Goal: Task Accomplishment & Management: Manage account settings

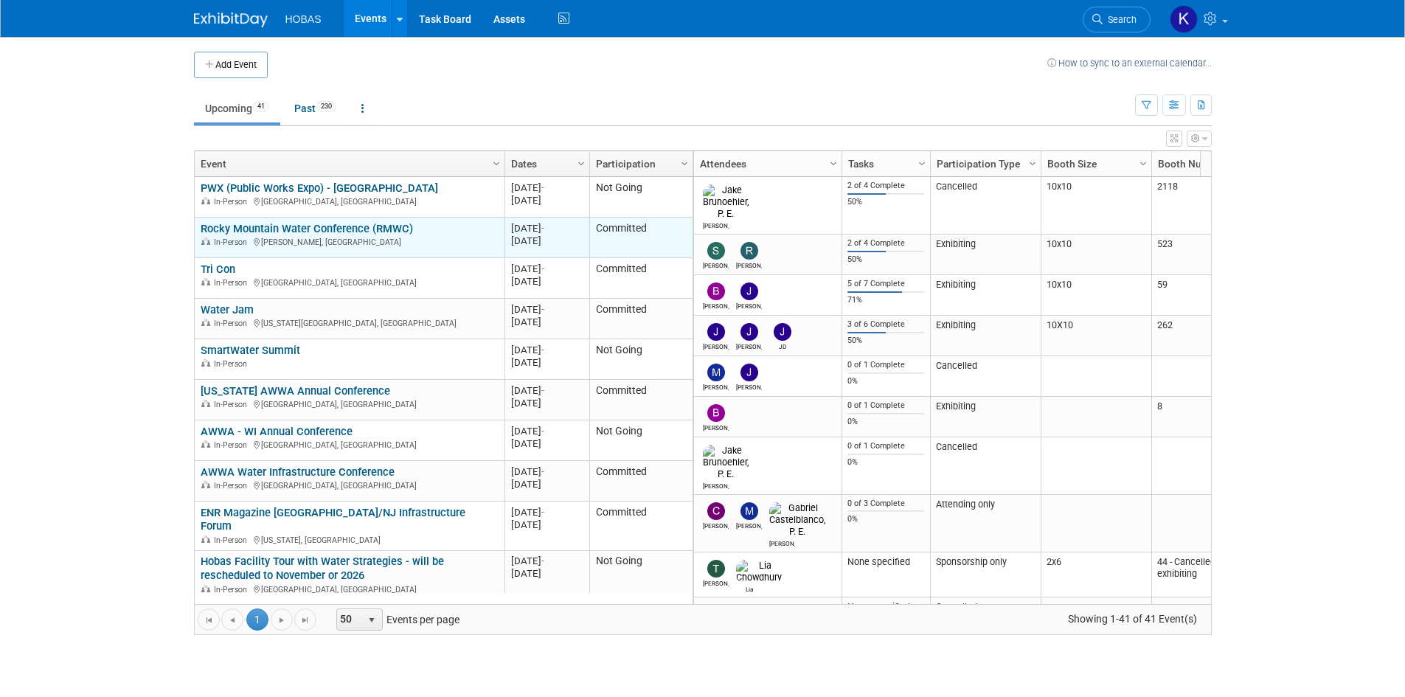
click at [336, 229] on link "Rocky Mountain Water Conference (RMWC)" at bounding box center [307, 228] width 212 height 13
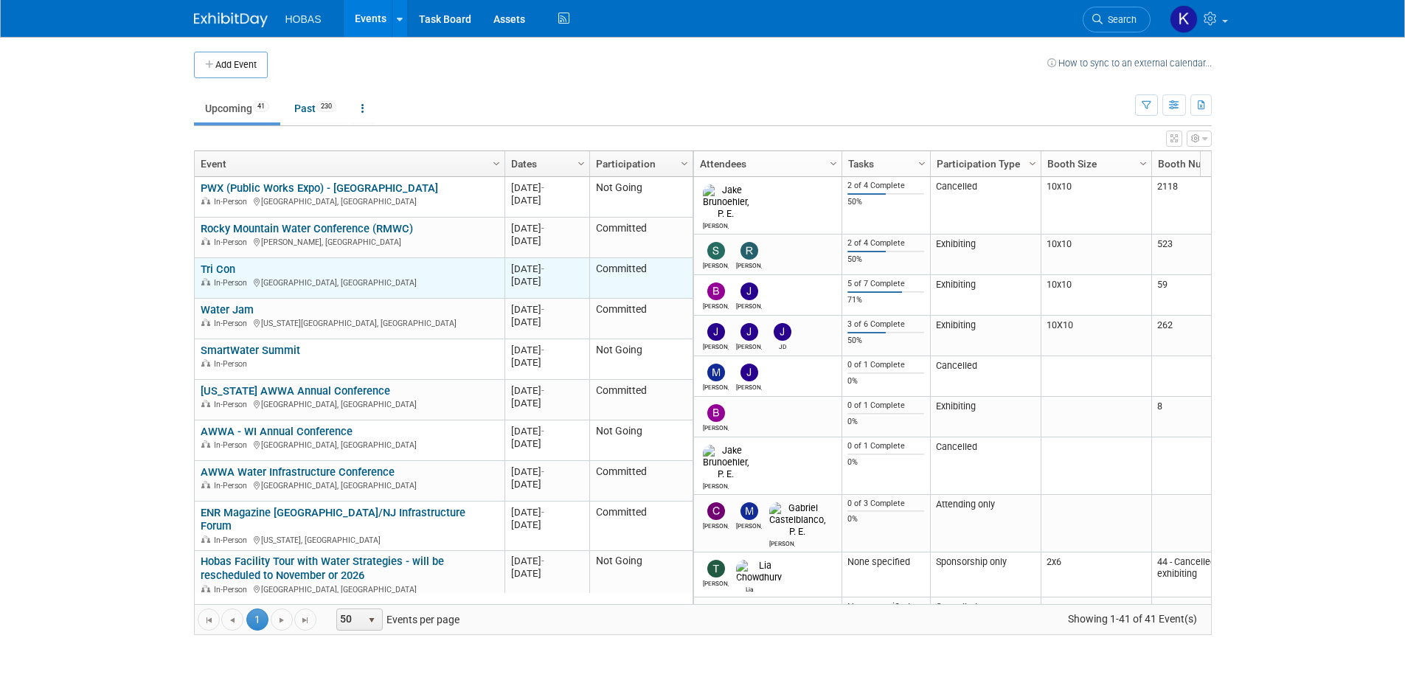
click at [219, 270] on link "Tri Con" at bounding box center [218, 269] width 35 height 13
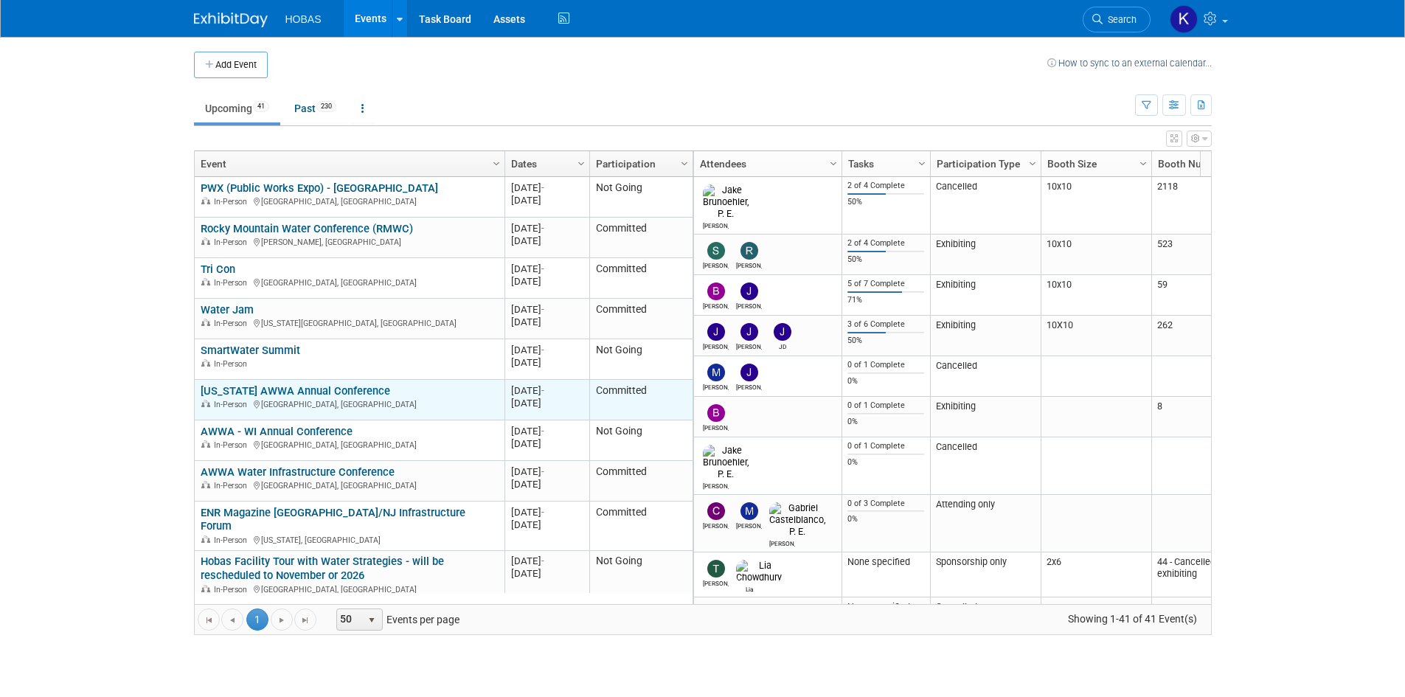
click at [304, 389] on link "[US_STATE] AWWA Annual Conference" at bounding box center [296, 390] width 190 height 13
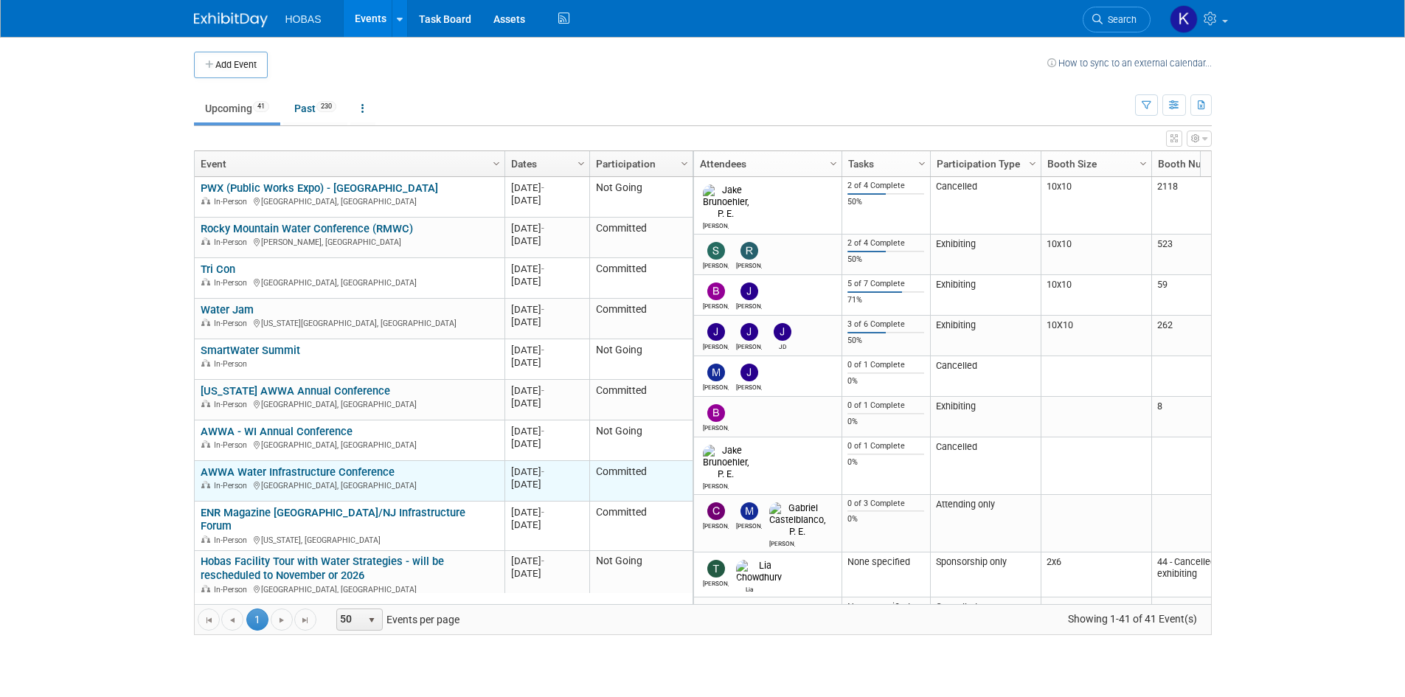
click at [381, 475] on link "AWWA Water Infrastructure Conference" at bounding box center [298, 471] width 194 height 13
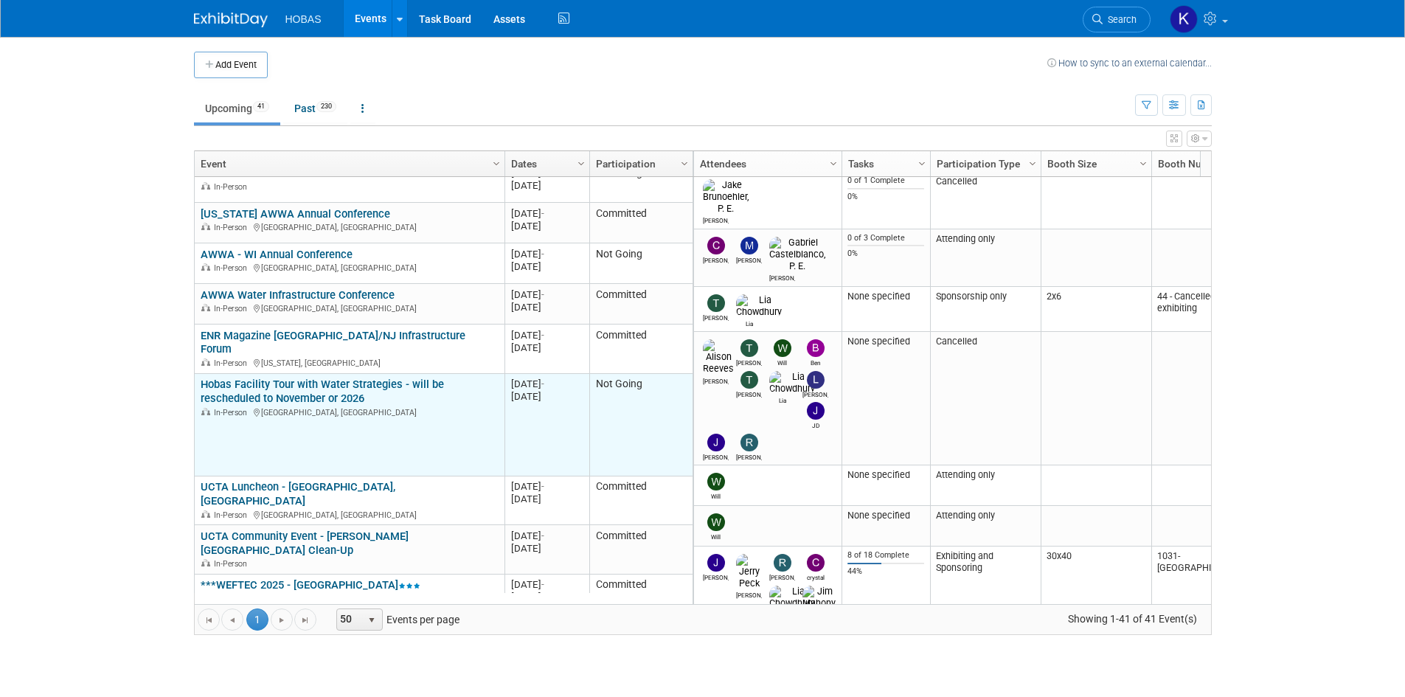
scroll to position [266, 0]
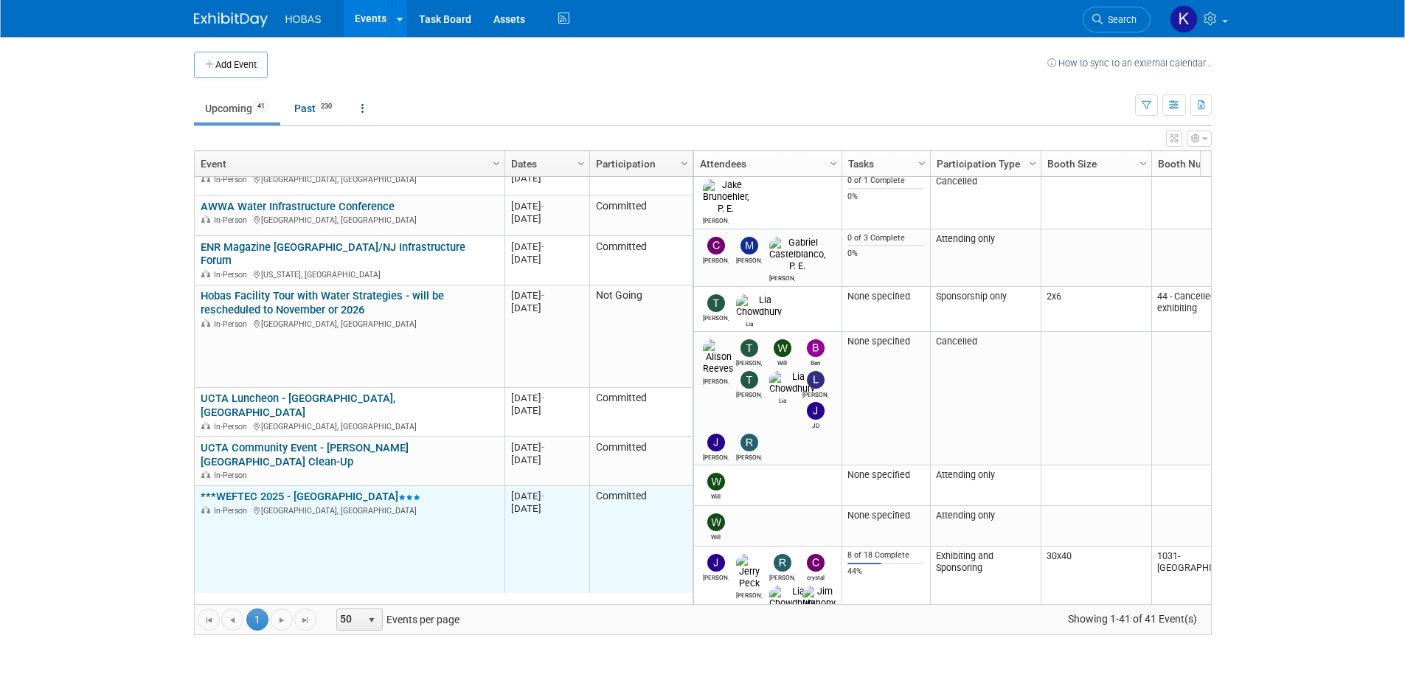
click at [286, 490] on link "***WEFTEC 2025 - [GEOGRAPHIC_DATA]" at bounding box center [311, 496] width 220 height 13
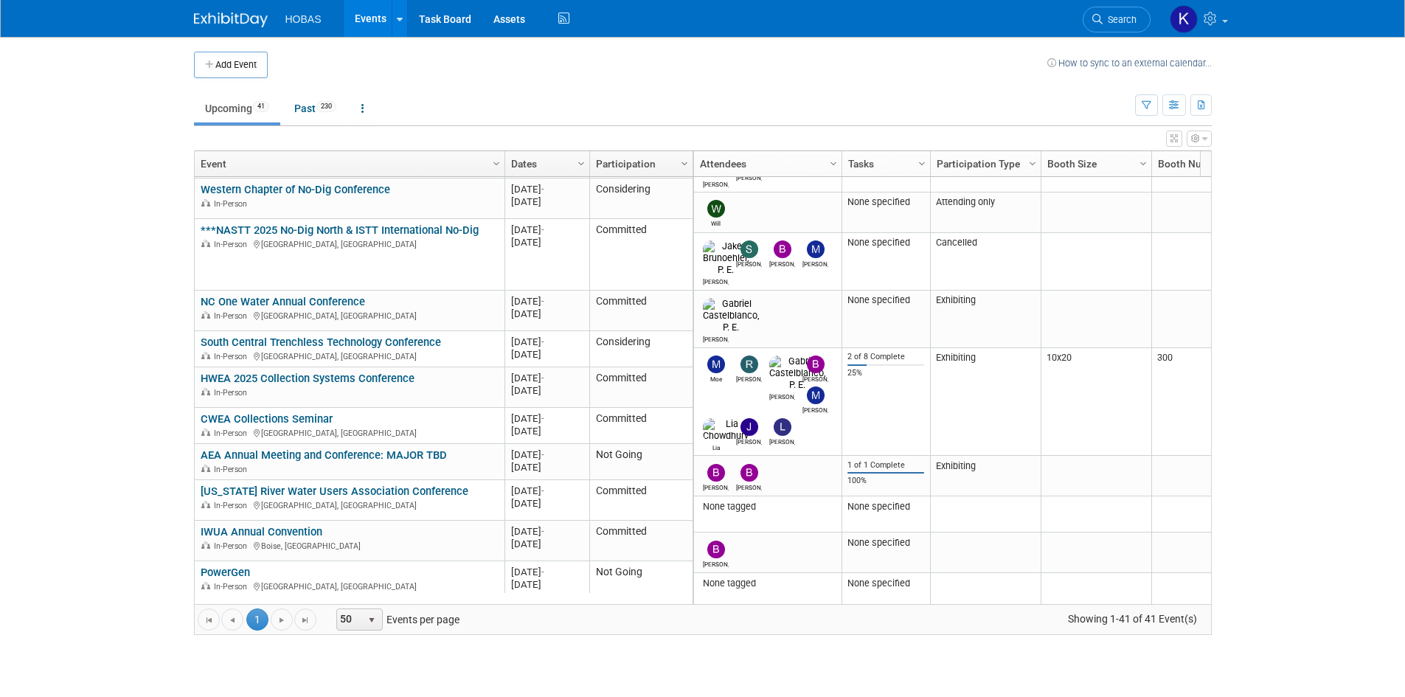
scroll to position [620, 0]
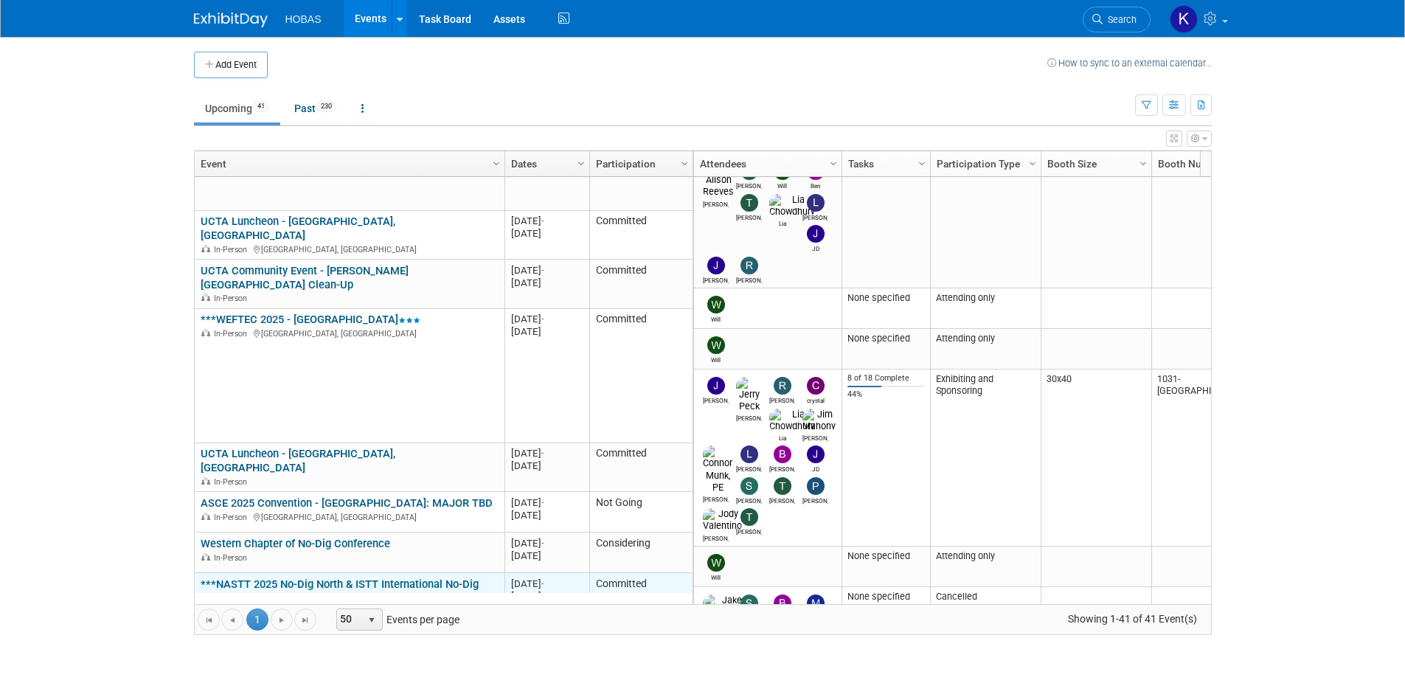
click at [376, 578] on link "***NASTT 2025 No-Dig North & ISTT International No-Dig" at bounding box center [340, 584] width 278 height 13
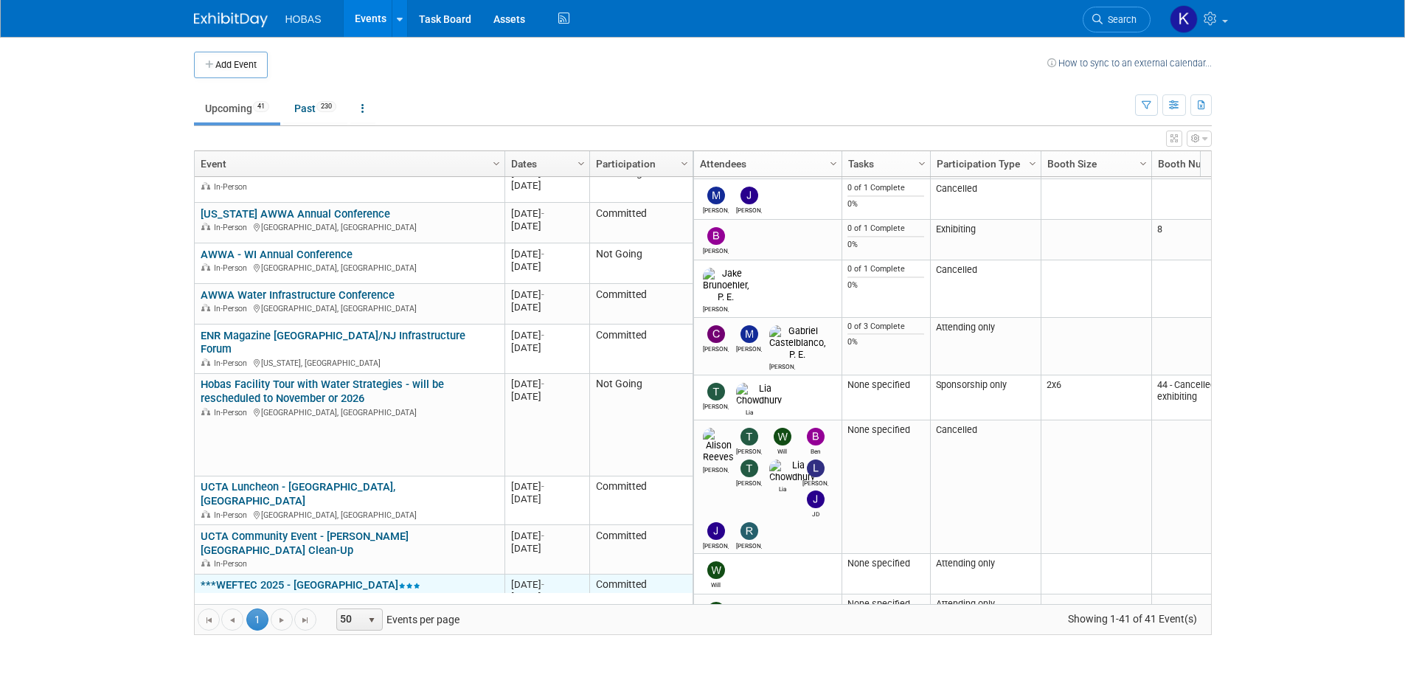
click at [325, 578] on link "***WEFTEC 2025 - [GEOGRAPHIC_DATA]" at bounding box center [311, 584] width 220 height 13
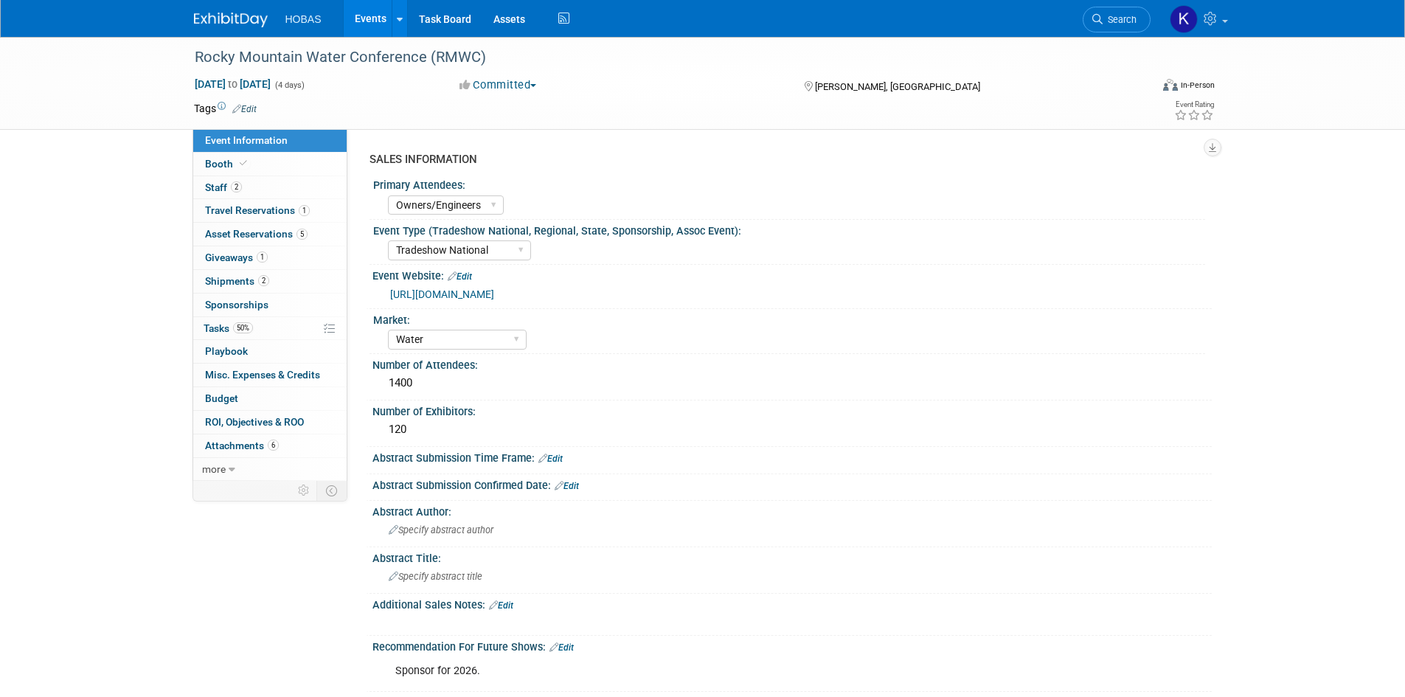
select select "Owners/Engineers"
select select "Tradeshow National"
select select "Water"
select select "Exhibiting"
click at [223, 281] on span "Shipments 2" at bounding box center [237, 281] width 64 height 12
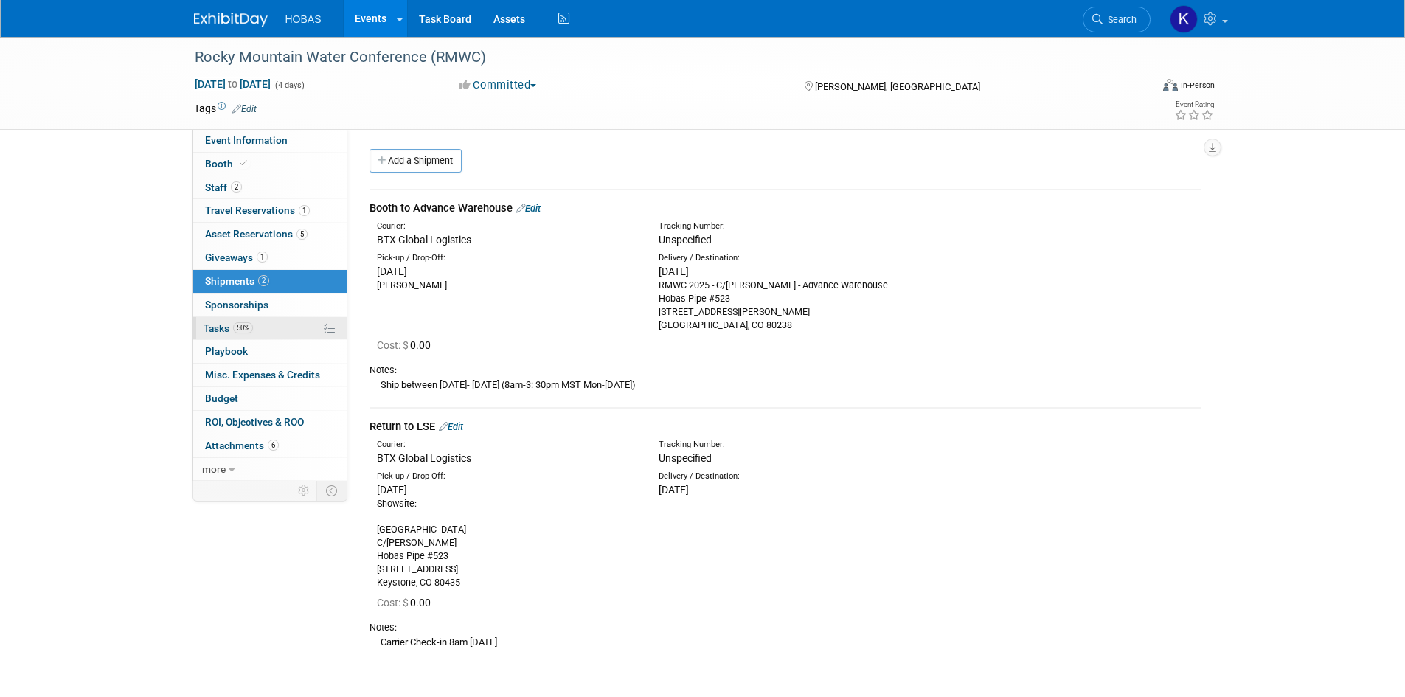
click at [226, 327] on span "Tasks 50%" at bounding box center [228, 328] width 49 height 12
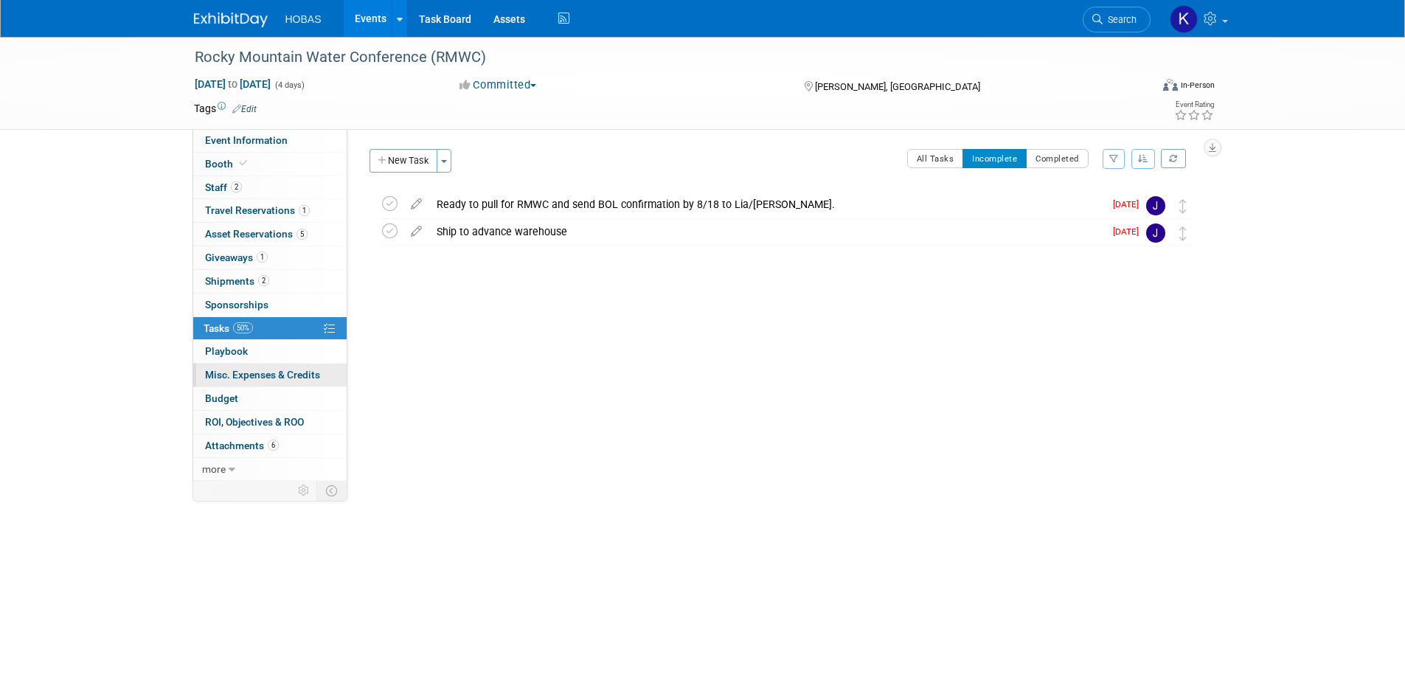
click at [254, 378] on span "Misc. Expenses & Credits 0" at bounding box center [262, 375] width 115 height 12
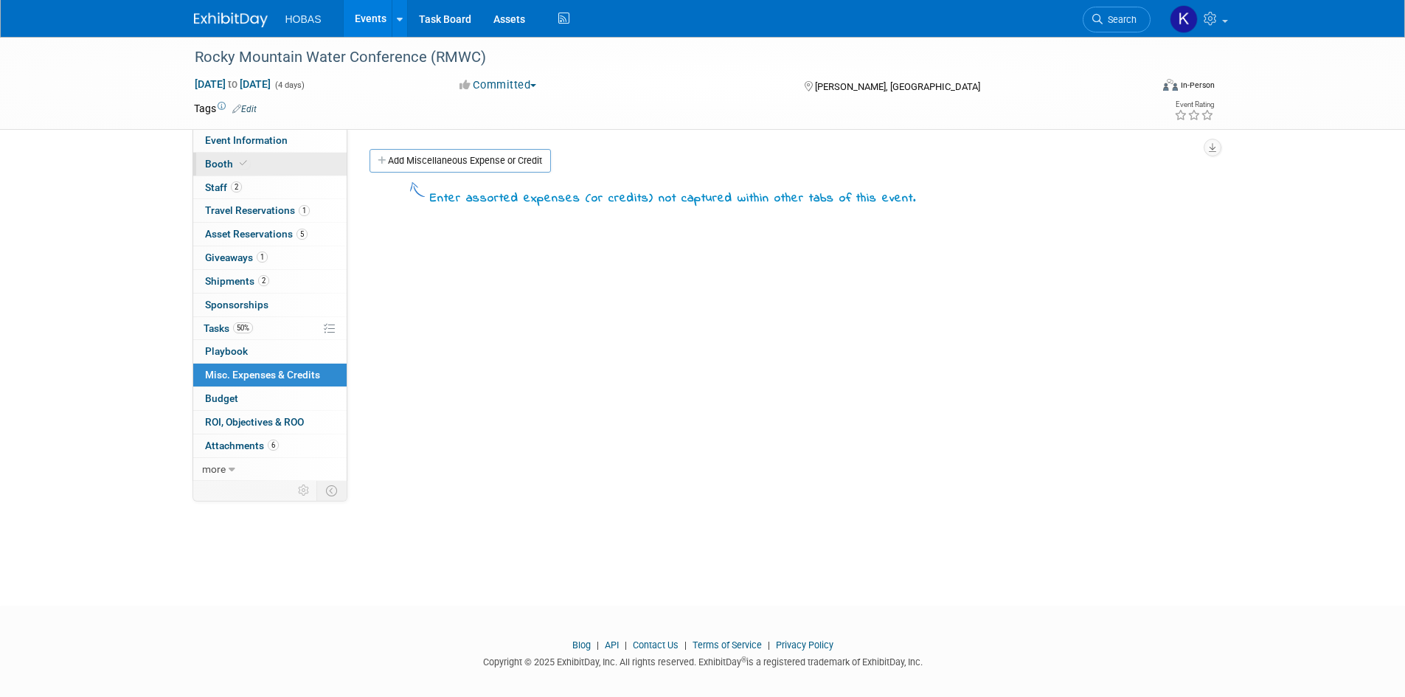
click at [255, 159] on link "Booth" at bounding box center [269, 164] width 153 height 23
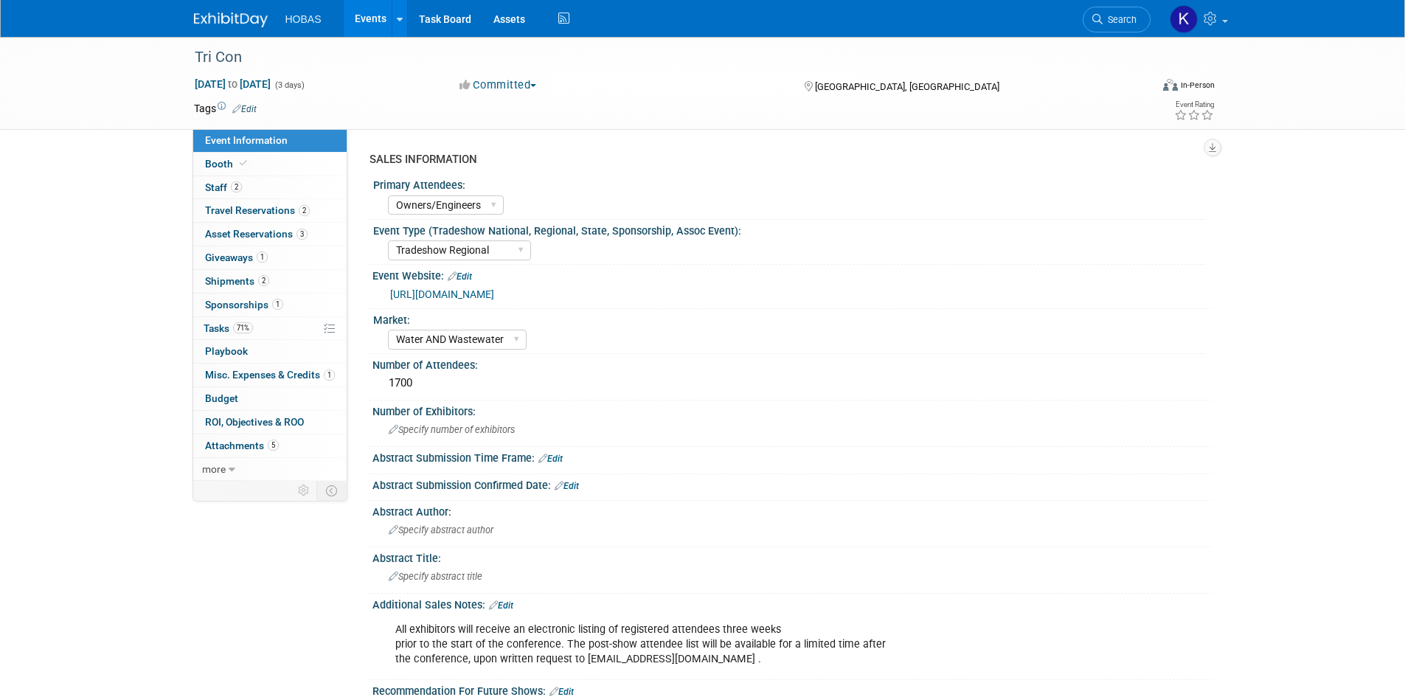
select select "Owners/Engineers"
select select "Tradeshow Regional"
select select "Water AND Wastewater"
select select "Exhibiting"
click at [229, 159] on span "Booth" at bounding box center [227, 164] width 45 height 12
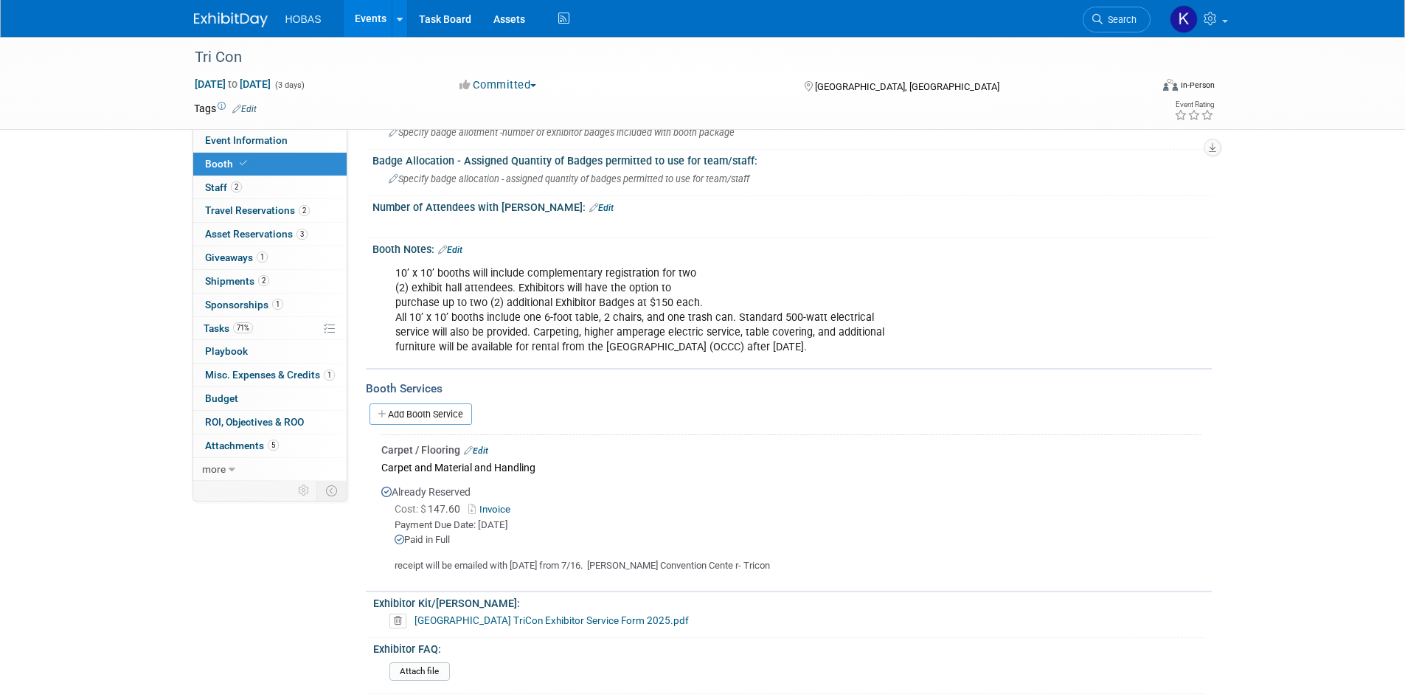
scroll to position [369, 0]
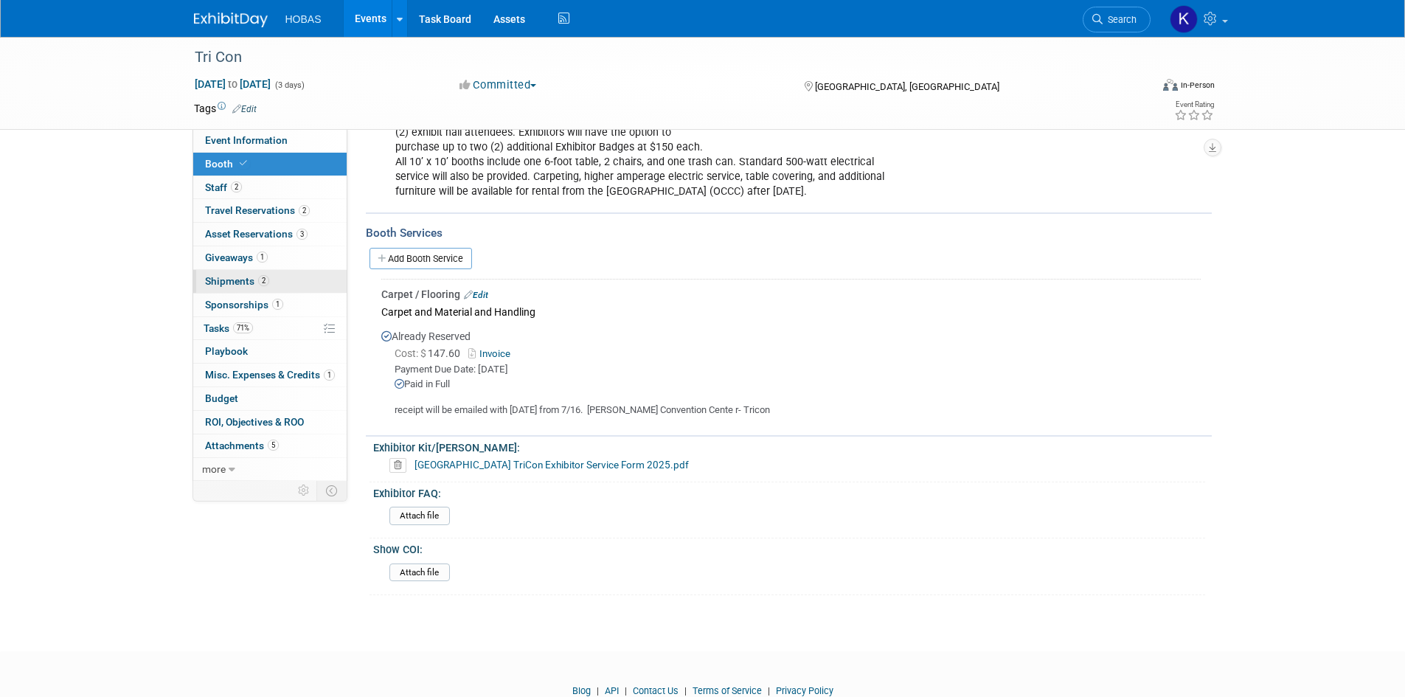
click at [236, 274] on link "2 Shipments 2" at bounding box center [269, 281] width 153 height 23
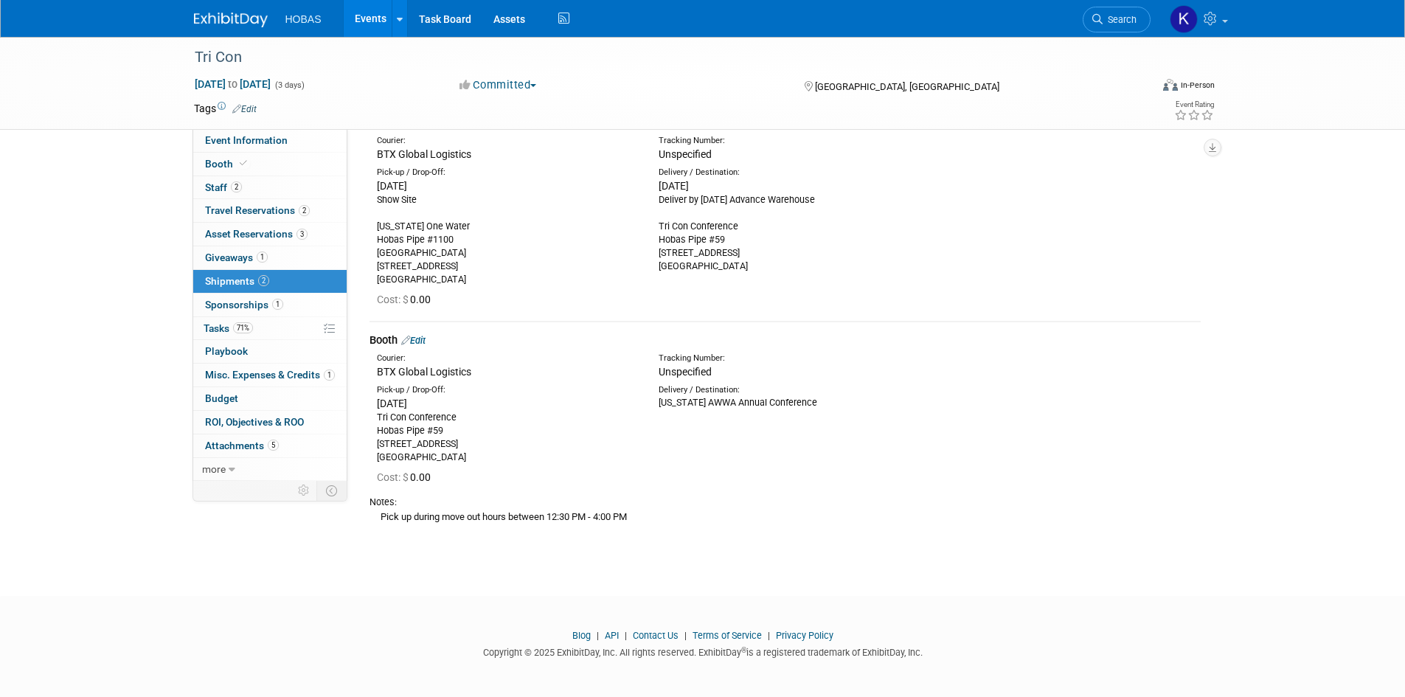
scroll to position [88, 0]
click at [221, 324] on span "Tasks 71%" at bounding box center [228, 328] width 49 height 12
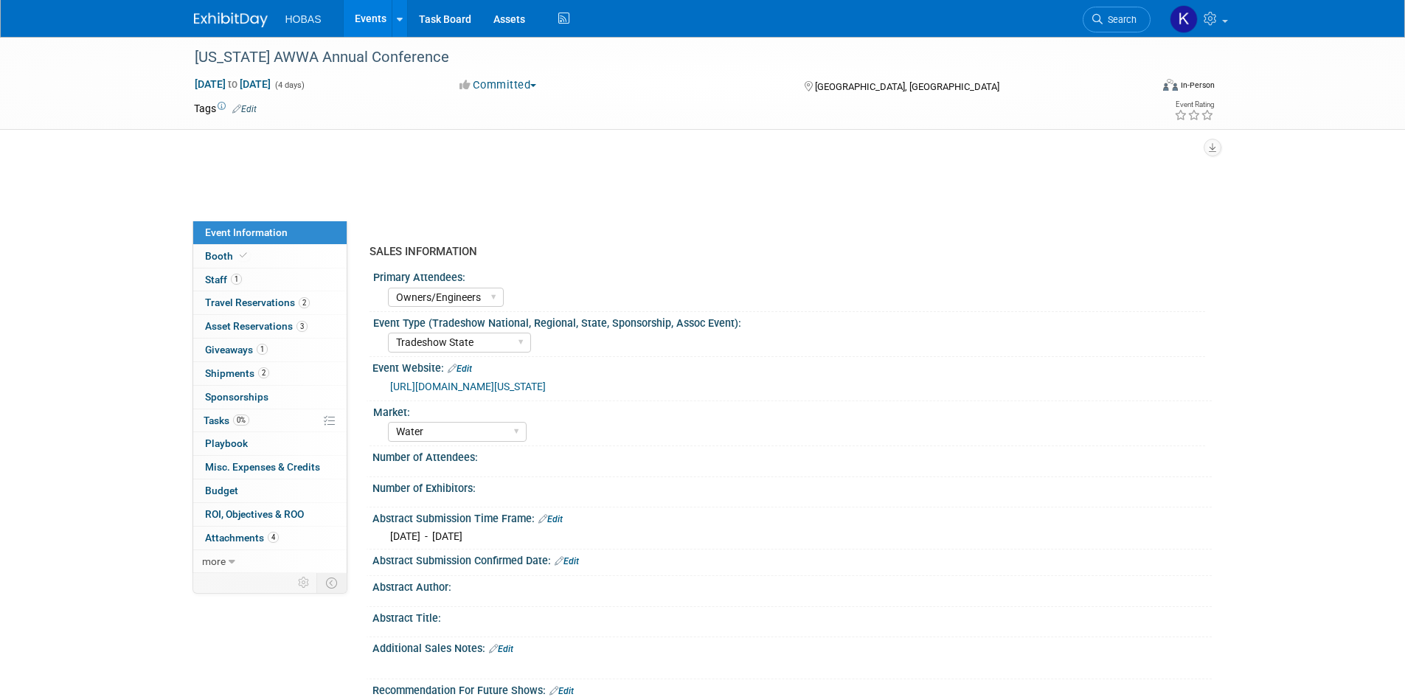
select select "Owners/Engineers"
select select "Tradeshow State"
select select "Water"
select select "Exhibiting"
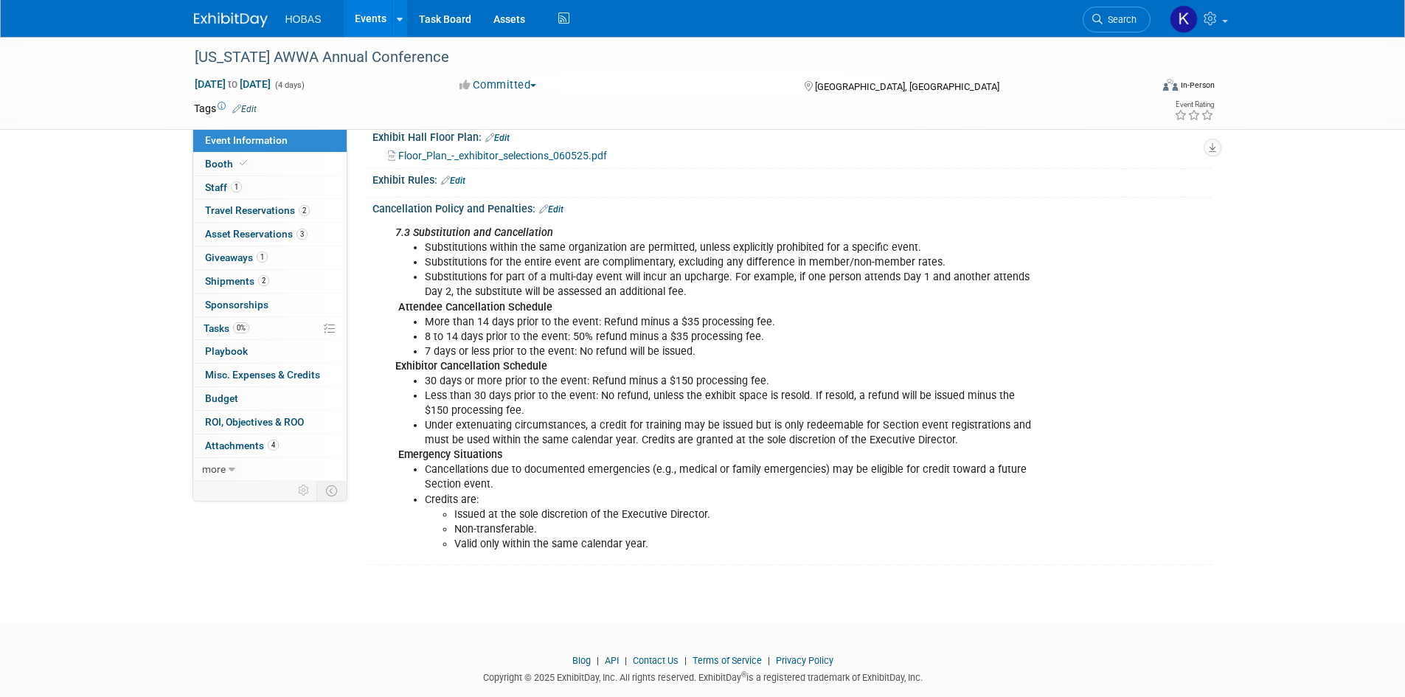
scroll to position [1258, 0]
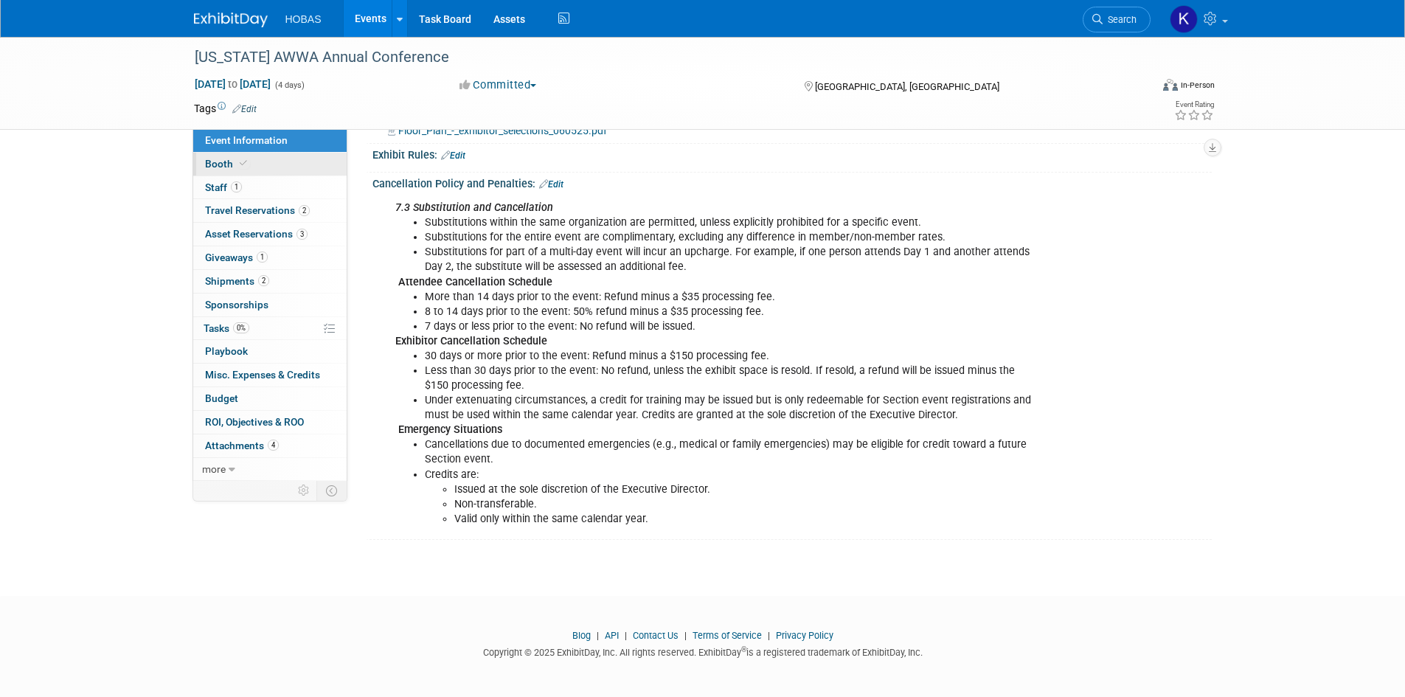
click at [231, 164] on span "Booth" at bounding box center [227, 164] width 45 height 12
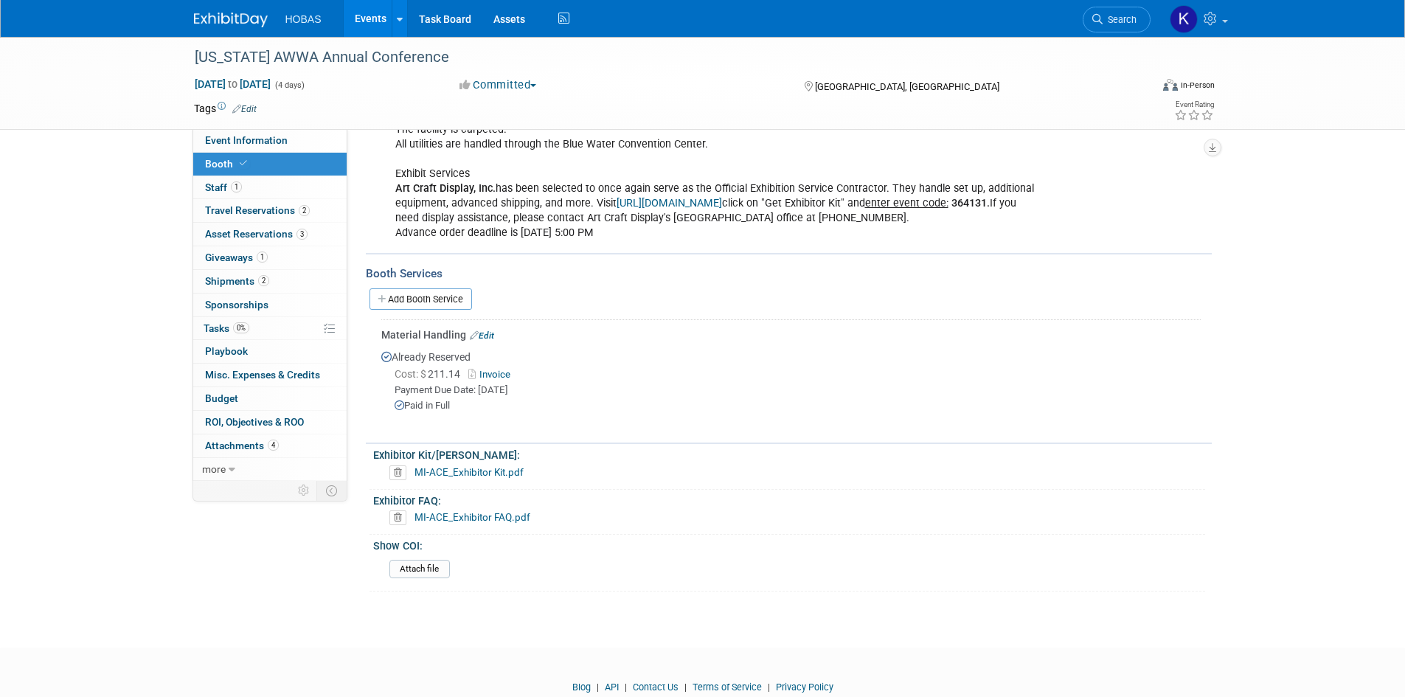
scroll to position [574, 0]
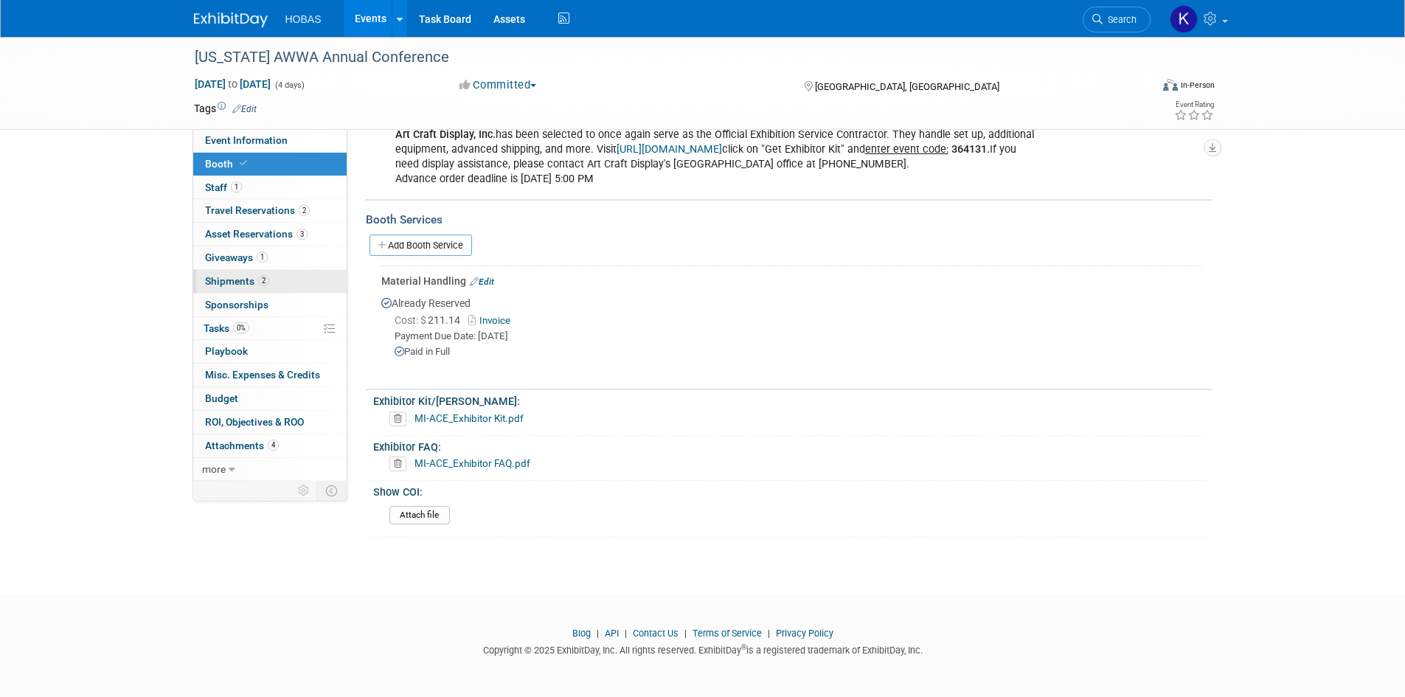
click at [229, 280] on span "Shipments 2" at bounding box center [237, 281] width 64 height 12
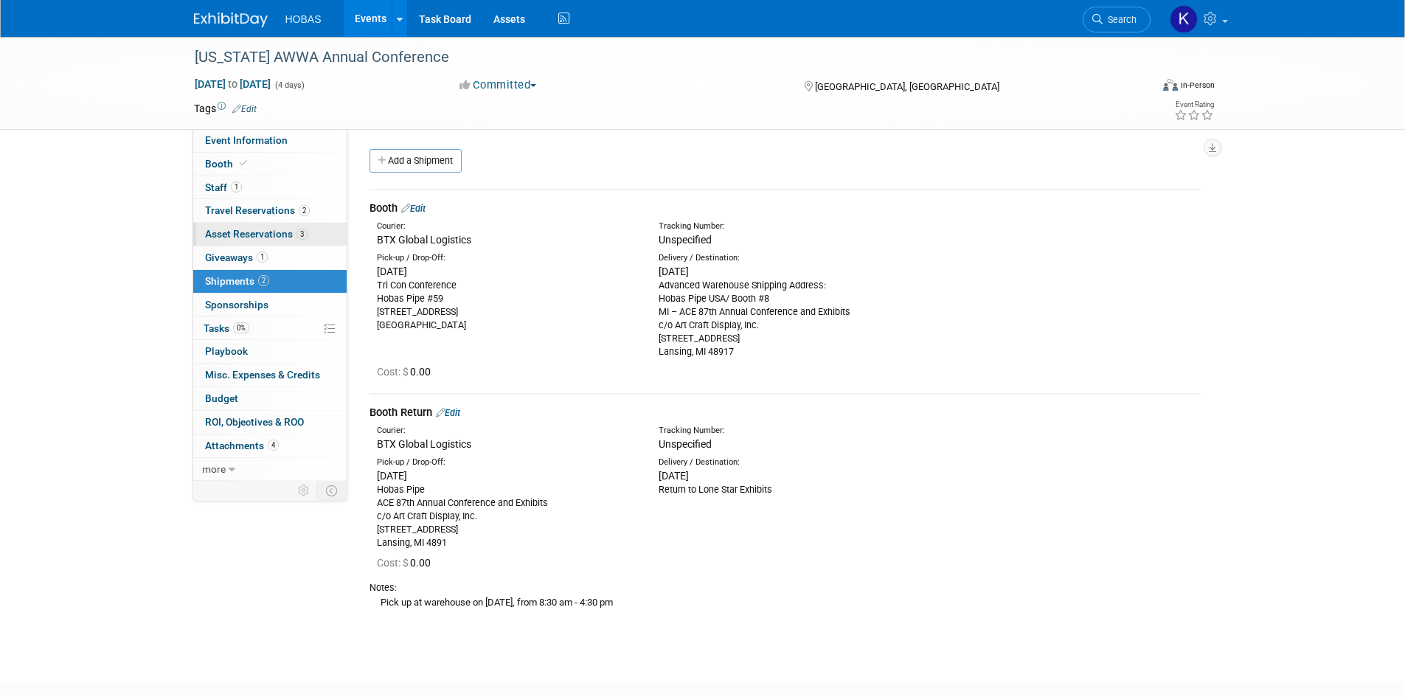
click at [222, 236] on span "Asset Reservations 3" at bounding box center [256, 234] width 103 height 12
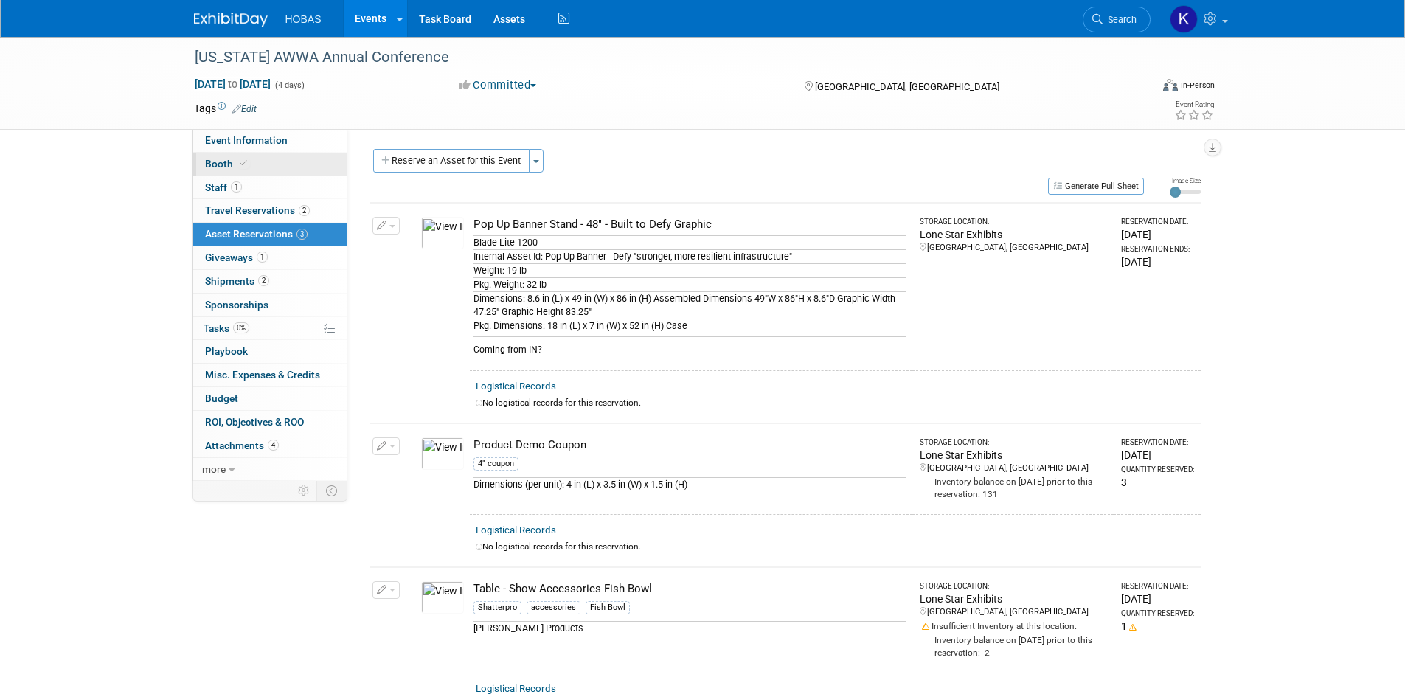
click at [255, 167] on link "Booth" at bounding box center [269, 164] width 153 height 23
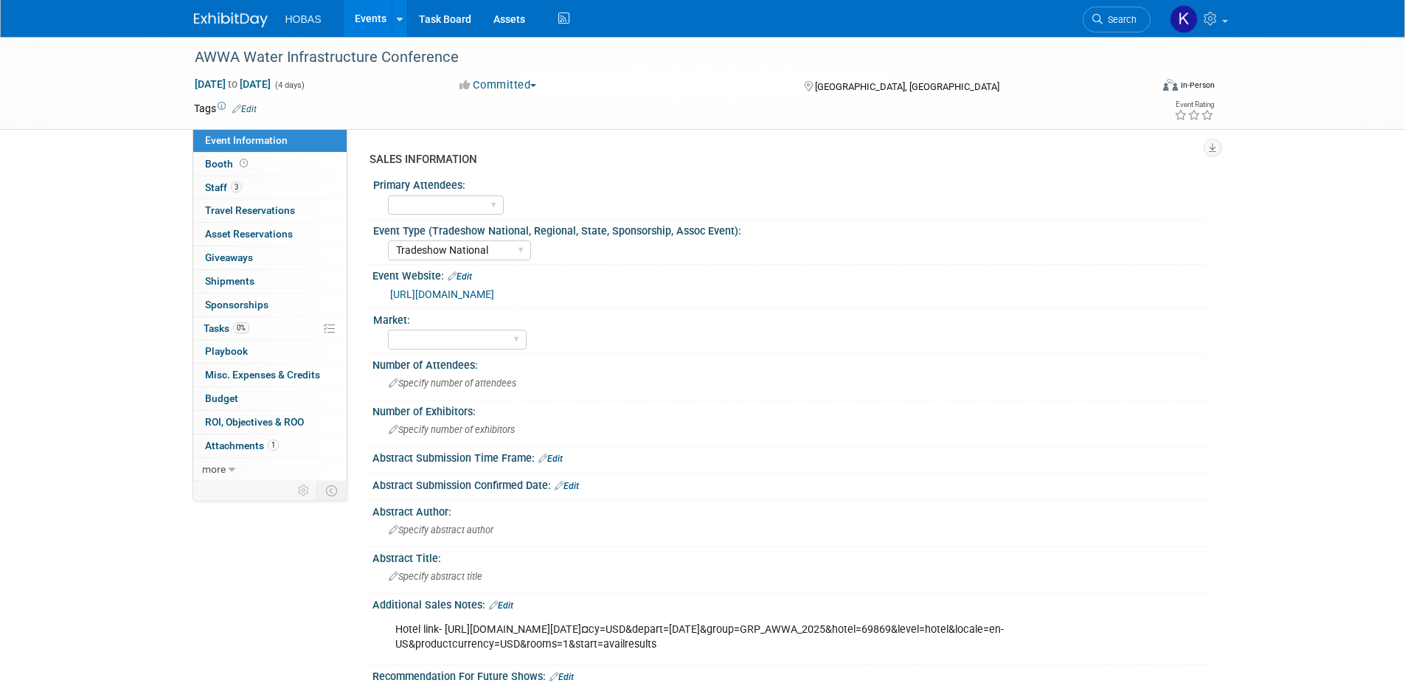
select select "Tradeshow National"
select select "Attending only"
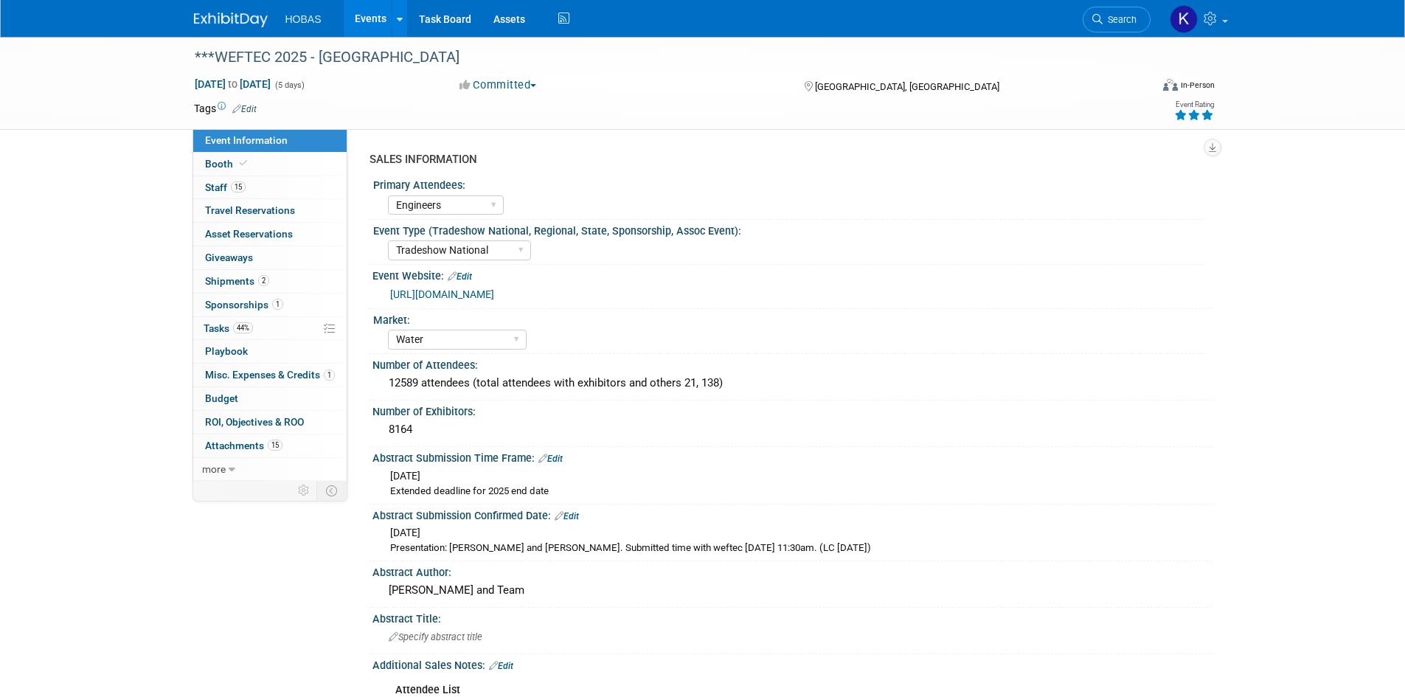
select select "Engineers"
select select "Tradeshow National"
select select "Water"
select select "Exhibiting and Sponsoring"
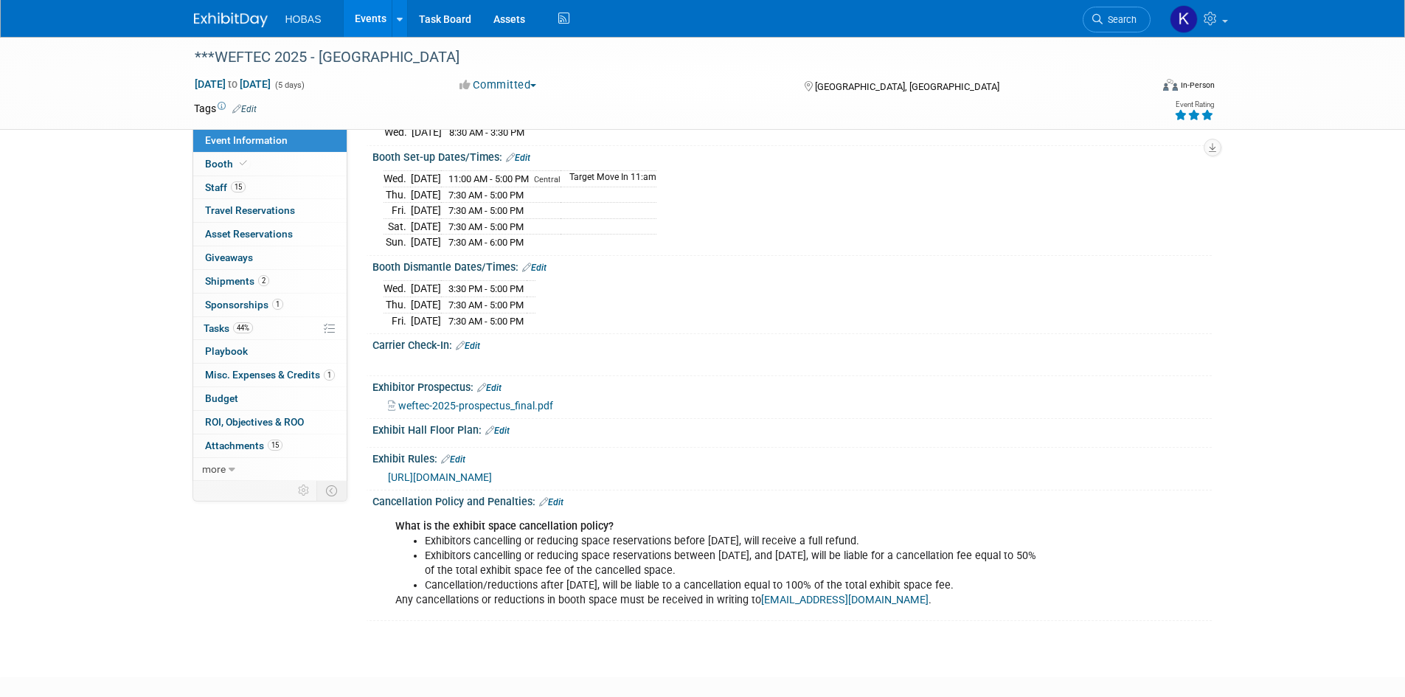
scroll to position [2139, 0]
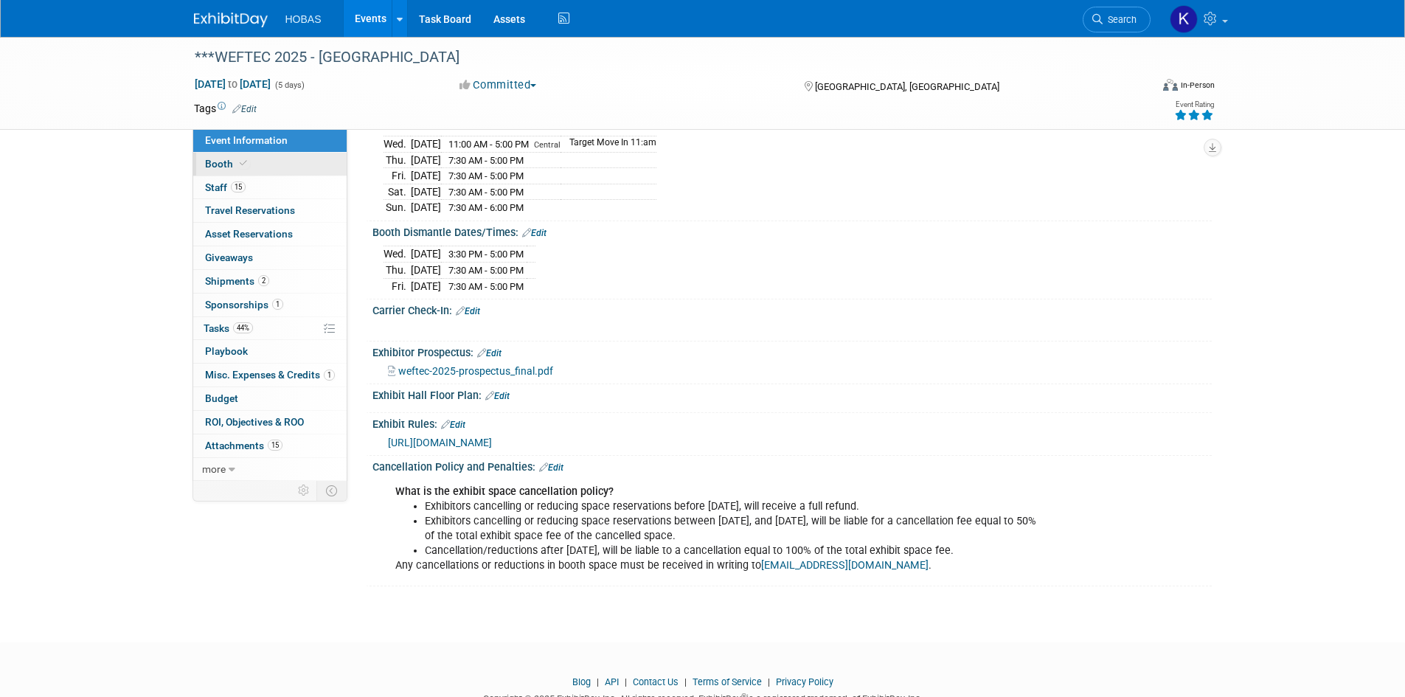
click at [257, 166] on link "Booth" at bounding box center [269, 164] width 153 height 23
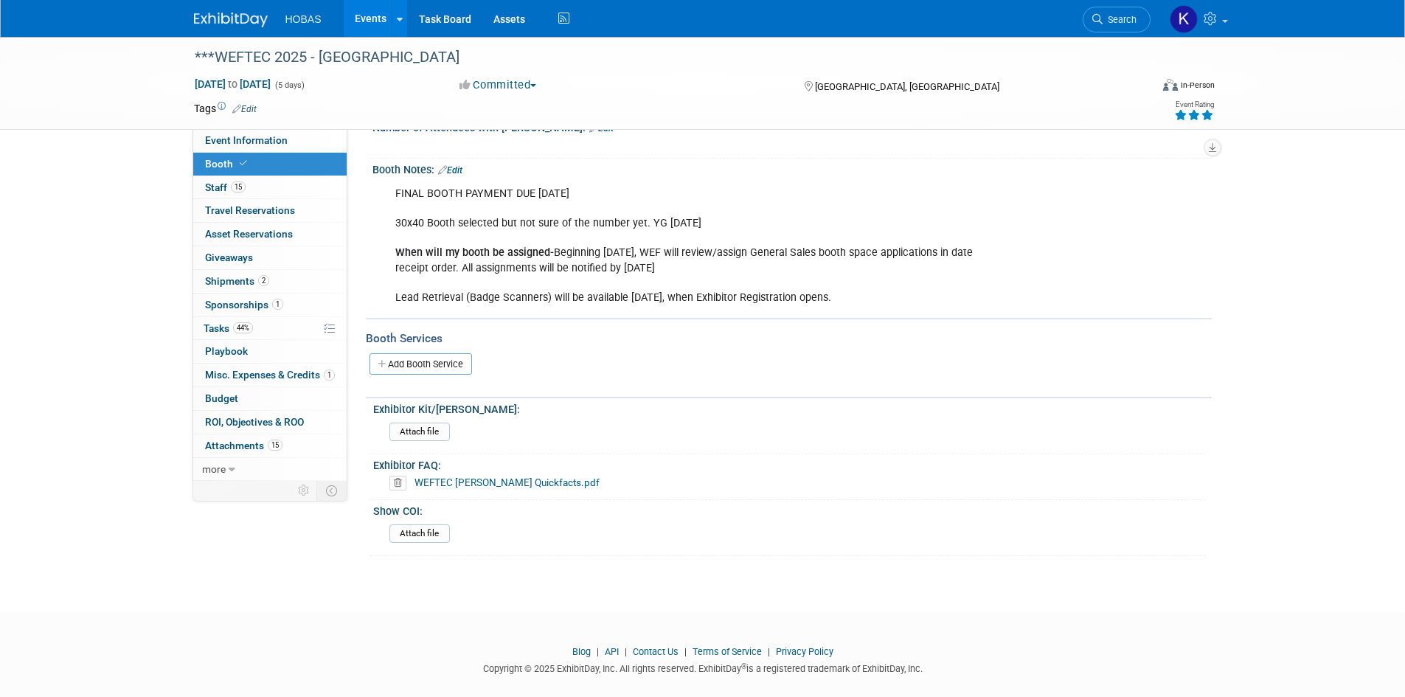
scroll to position [326, 0]
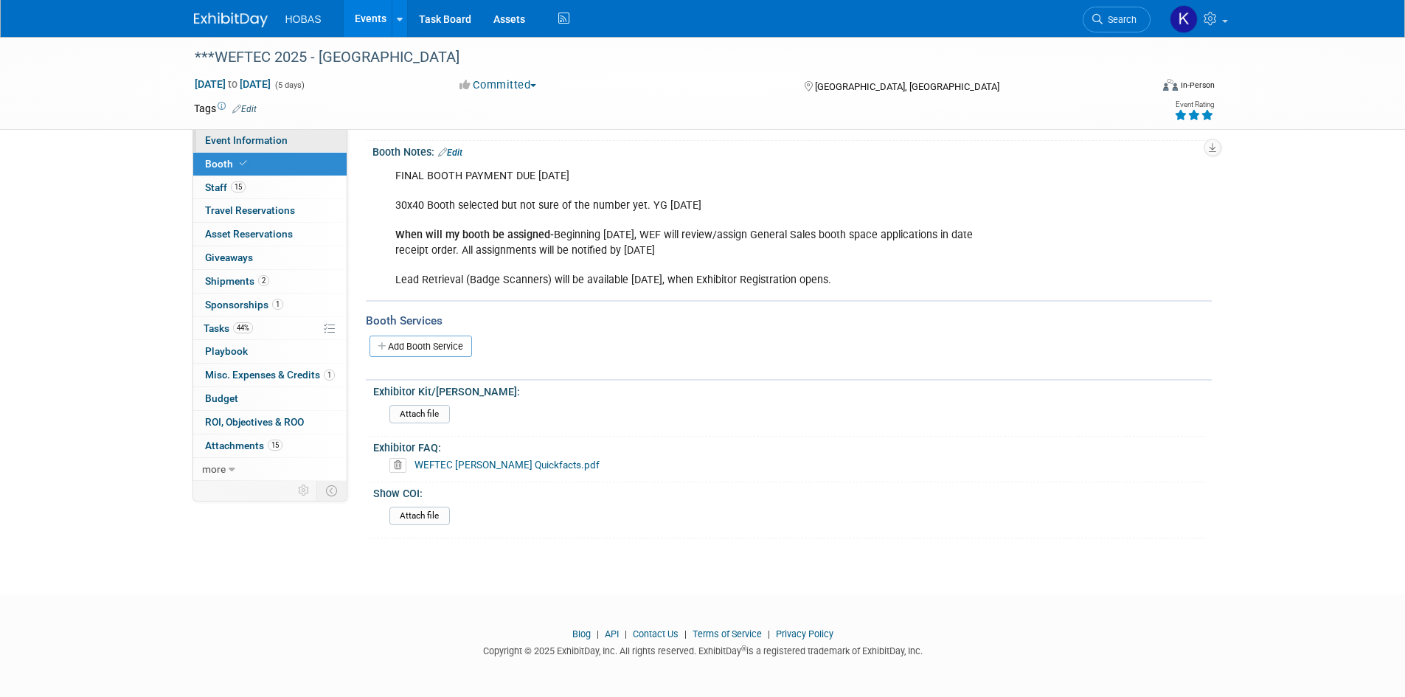
click at [239, 148] on link "Event Information" at bounding box center [269, 140] width 153 height 23
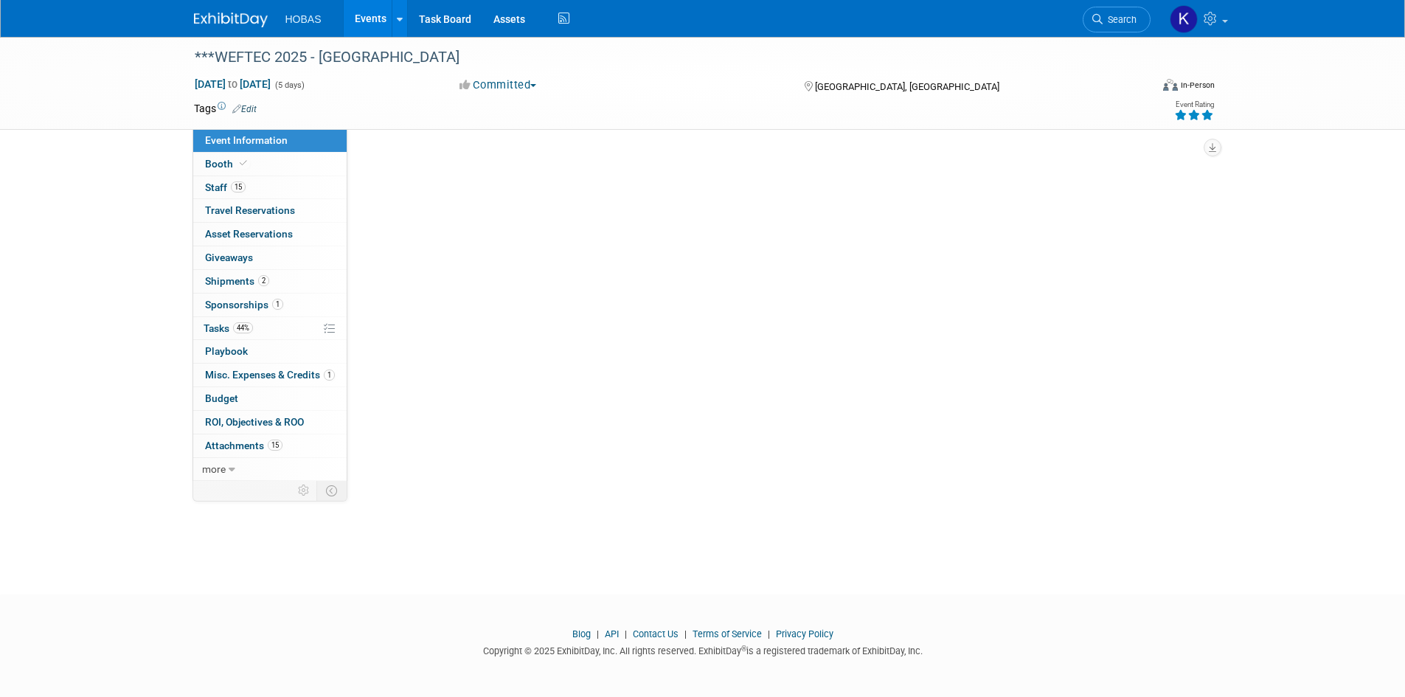
scroll to position [0, 0]
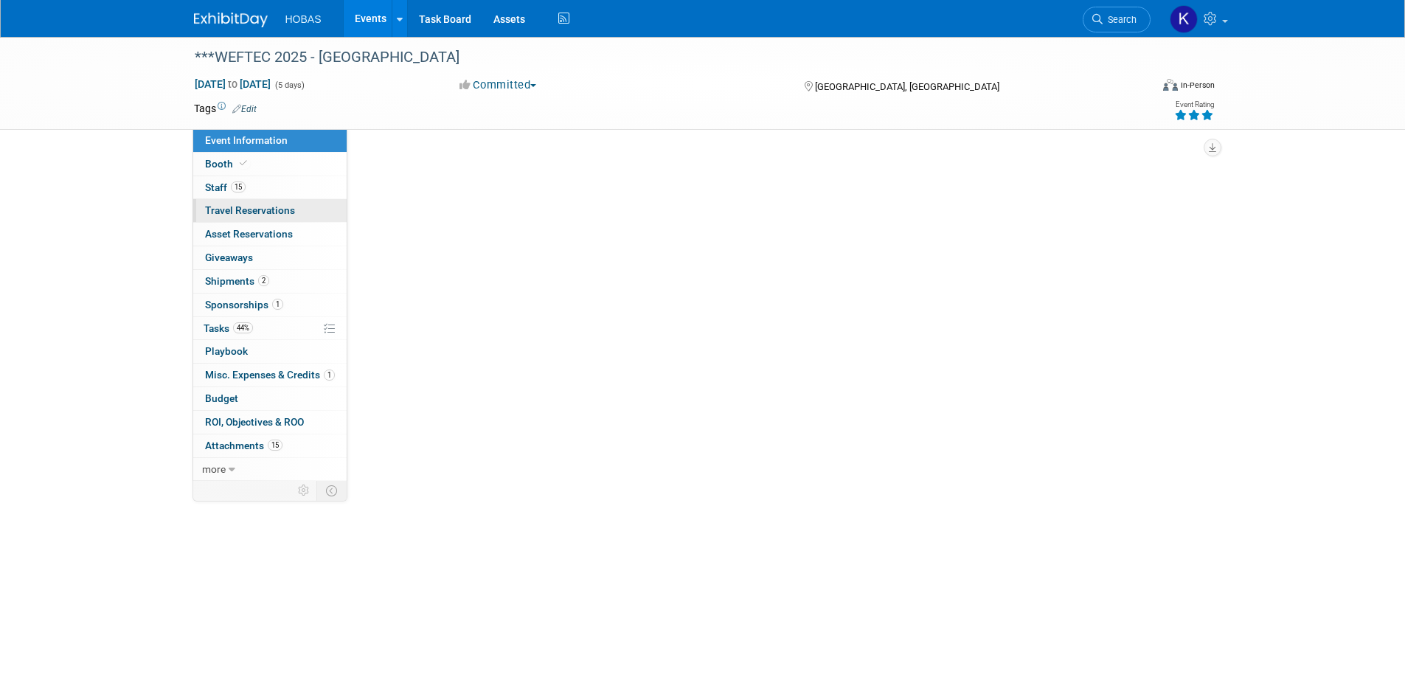
select select "Engineers"
select select "Tradeshow National"
select select "Water"
select select "Exhibiting and Sponsoring"
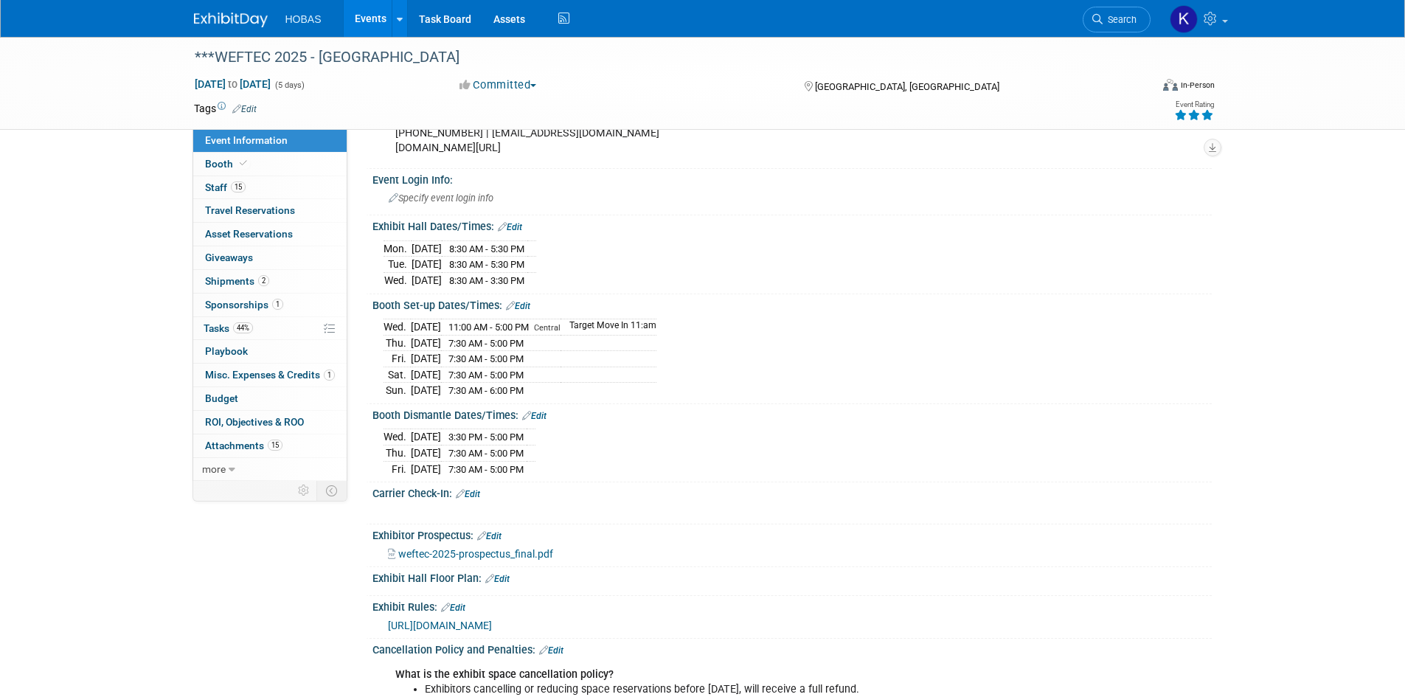
scroll to position [2065, 0]
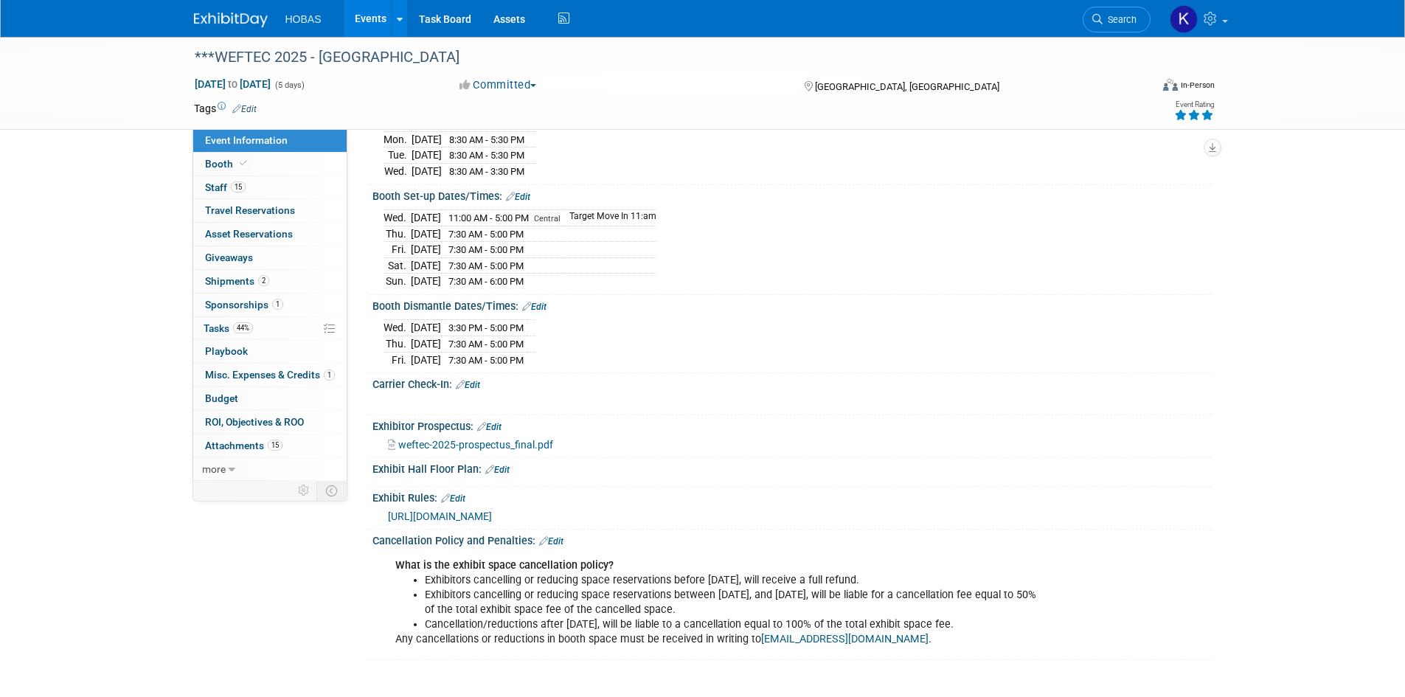
click at [501, 465] on link "Edit" at bounding box center [497, 470] width 24 height 10
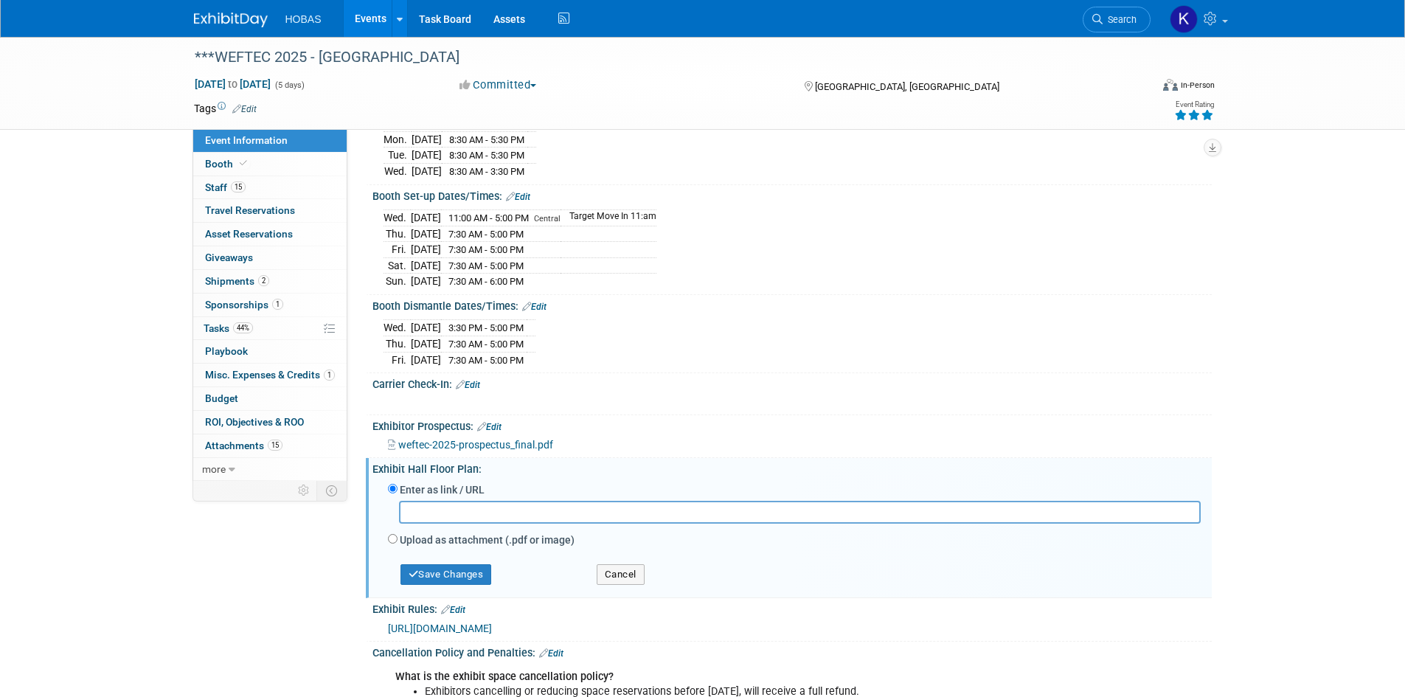
paste input "https://weftec25.mapyourshow.com/8_0/floorplan/"
type input "https://weftec25.mapyourshow.com/8_0/floorplan/"
click at [478, 564] on button "Save Changes" at bounding box center [446, 574] width 91 height 21
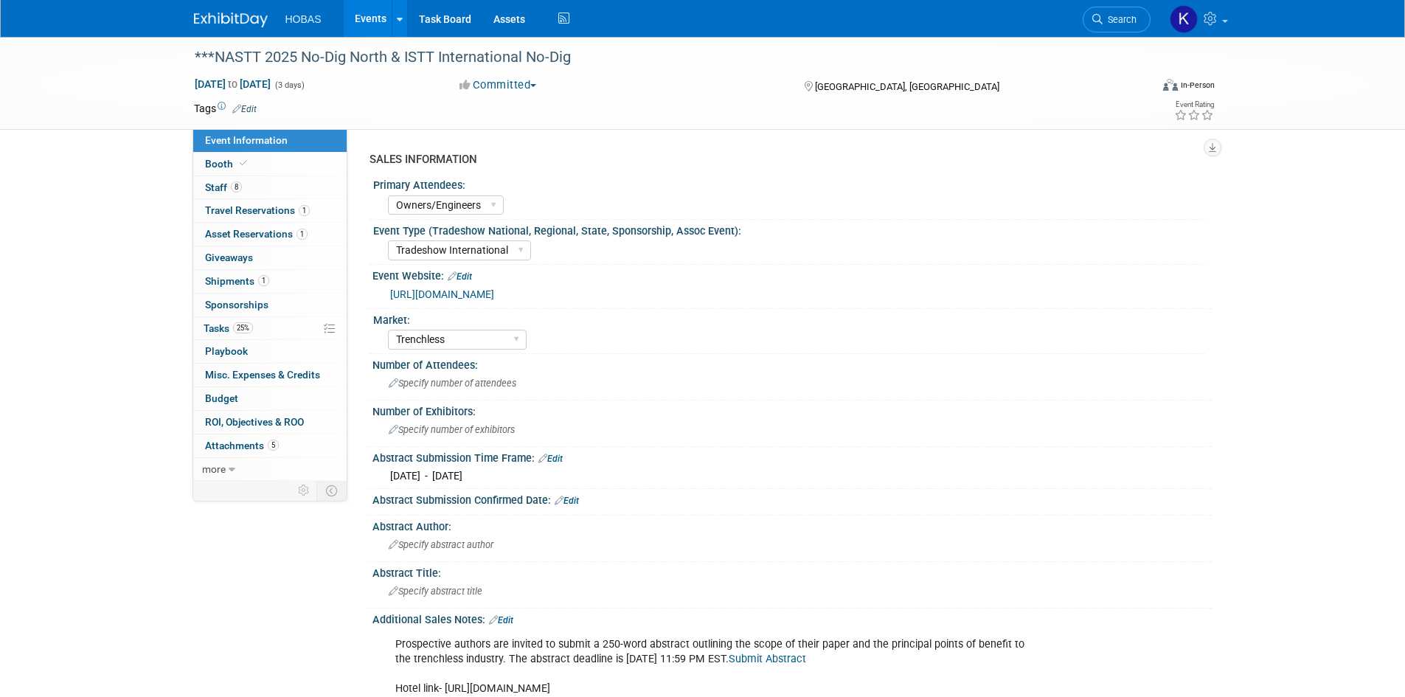
select select "Owners/Engineers"
select select "Tradeshow International"
select select "Trenchless"
select select "Exhibiting"
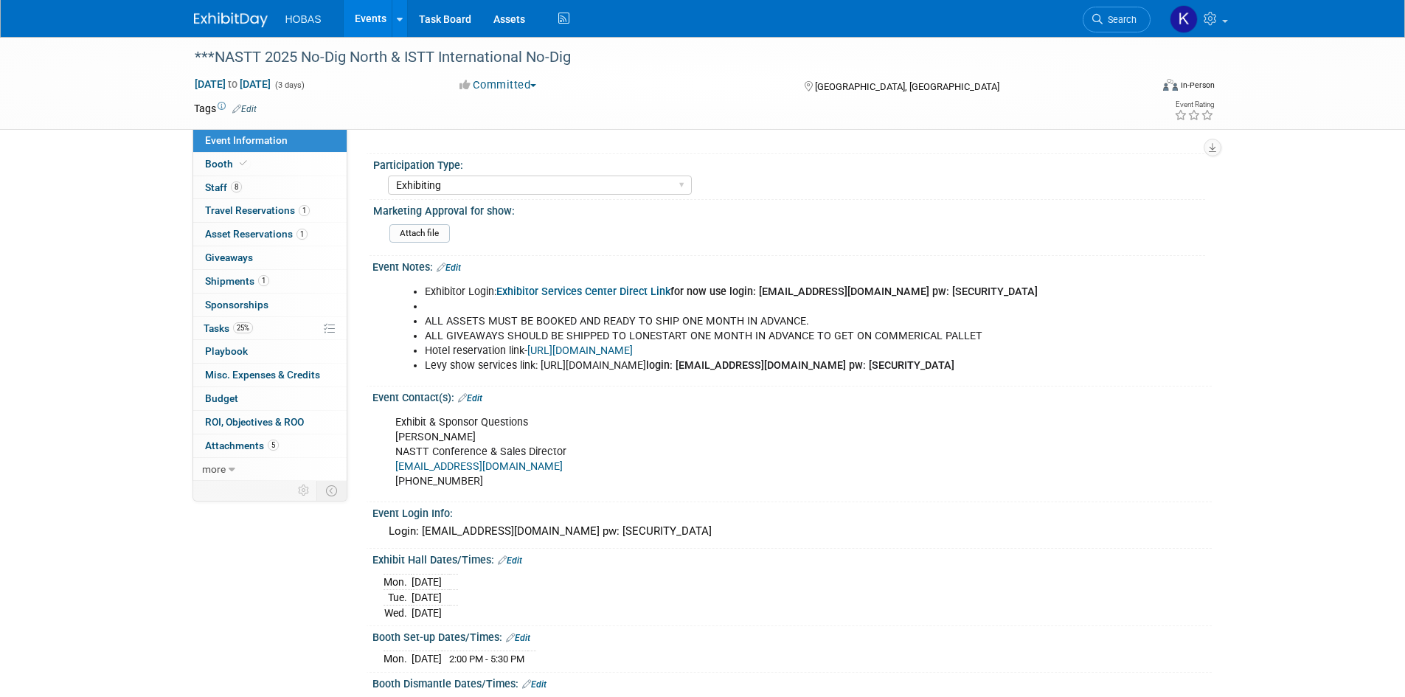
scroll to position [728, 0]
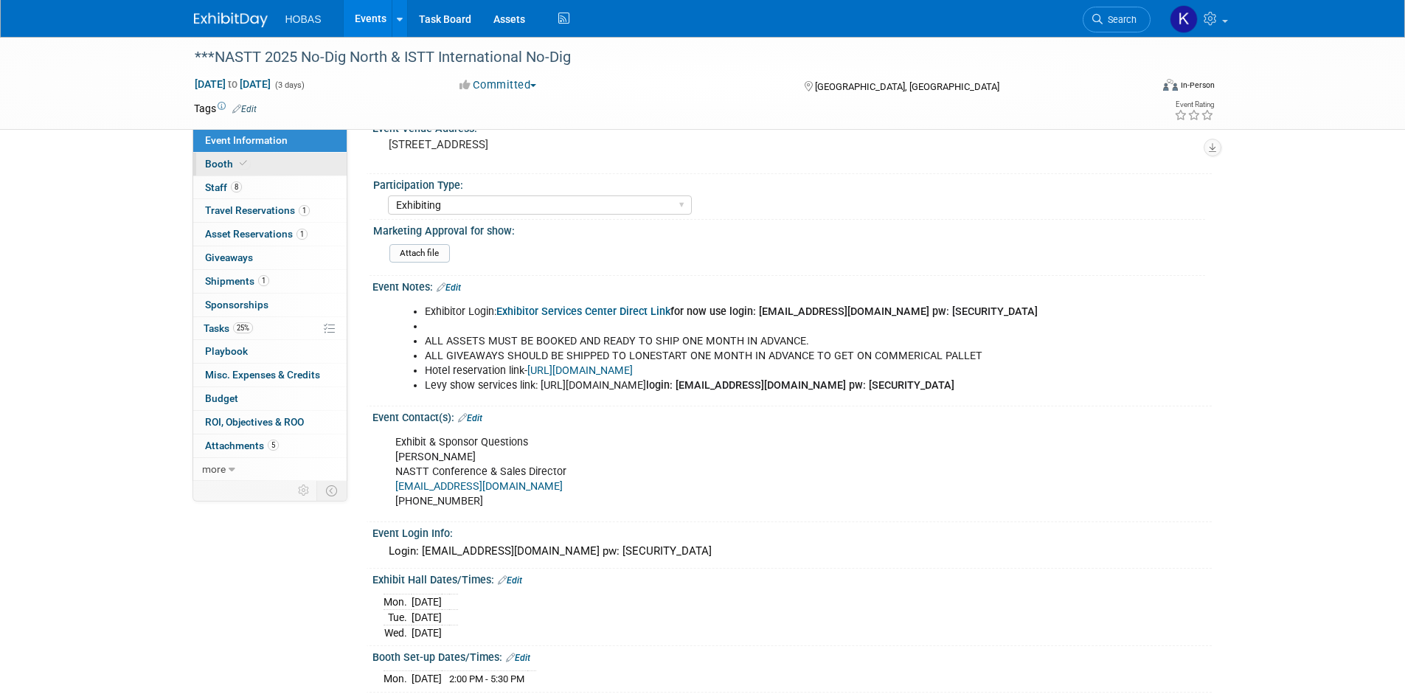
click at [297, 167] on link "Booth" at bounding box center [269, 164] width 153 height 23
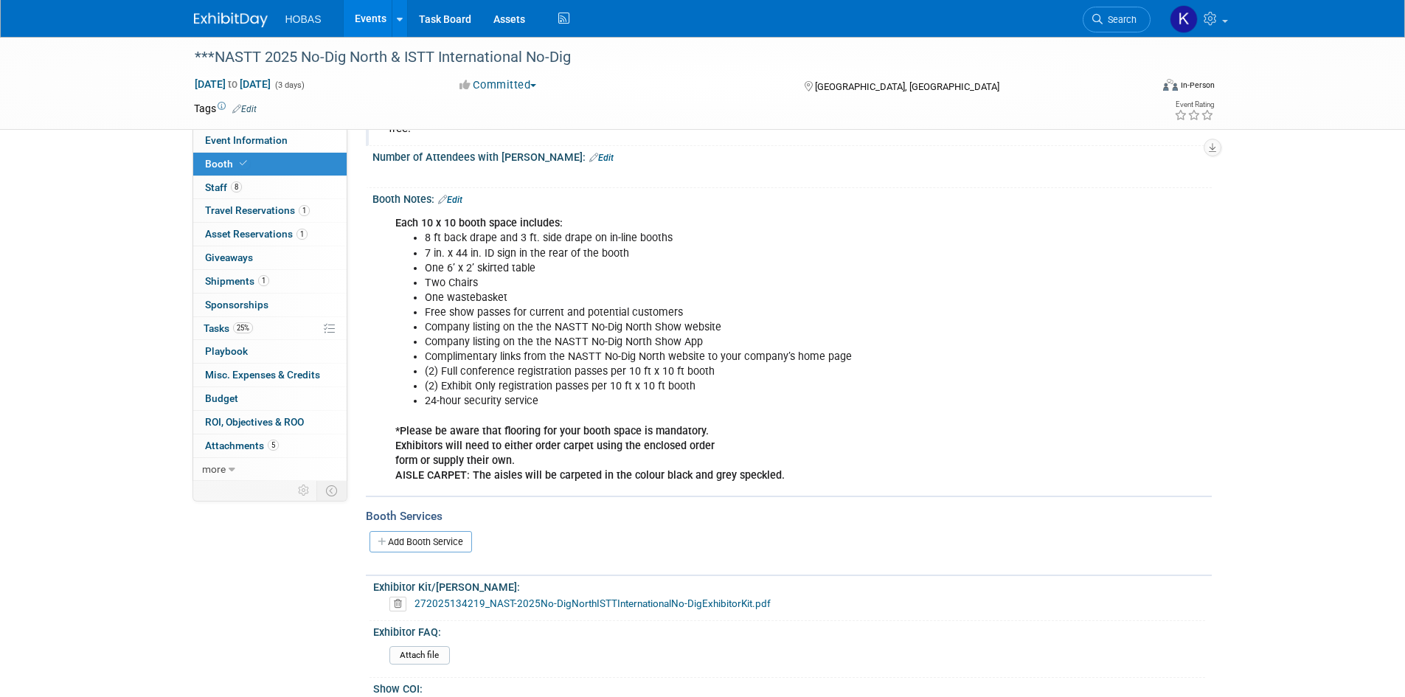
scroll to position [74, 0]
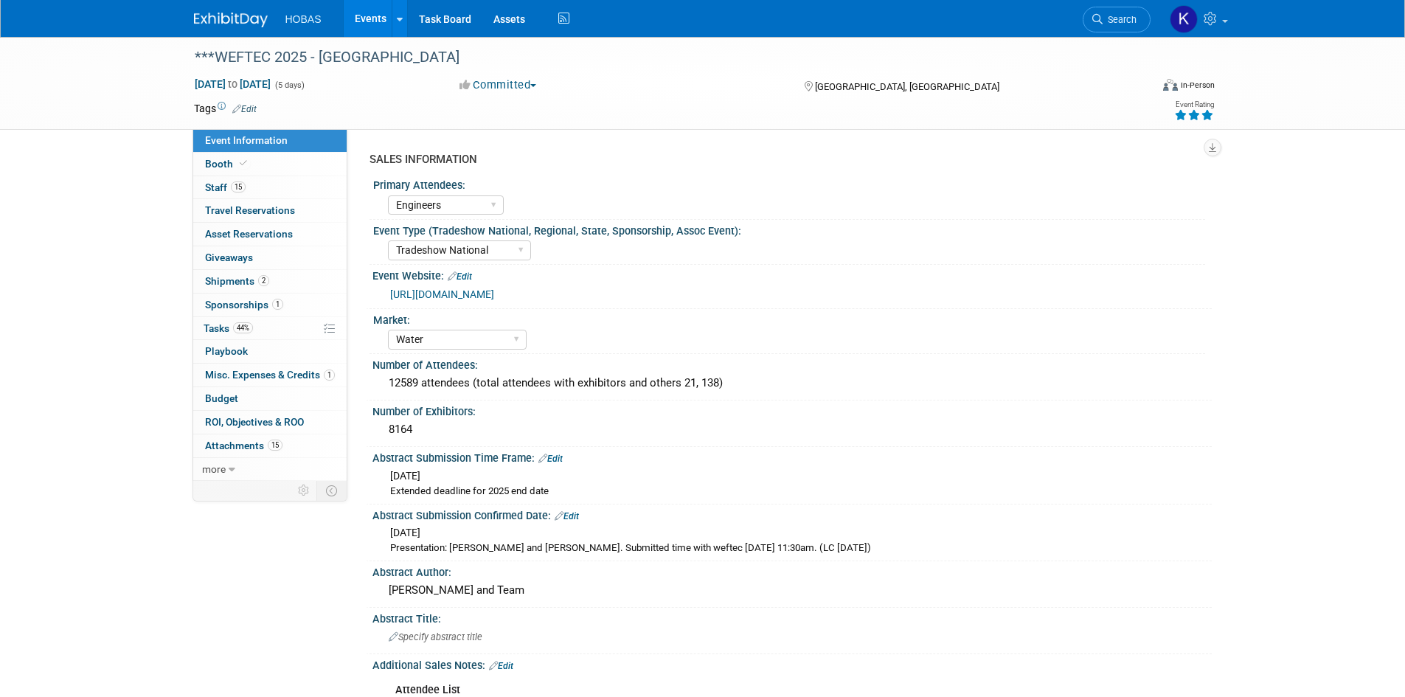
select select "Engineers"
select select "Tradeshow National"
select select "Water"
select select "Exhibiting and Sponsoring"
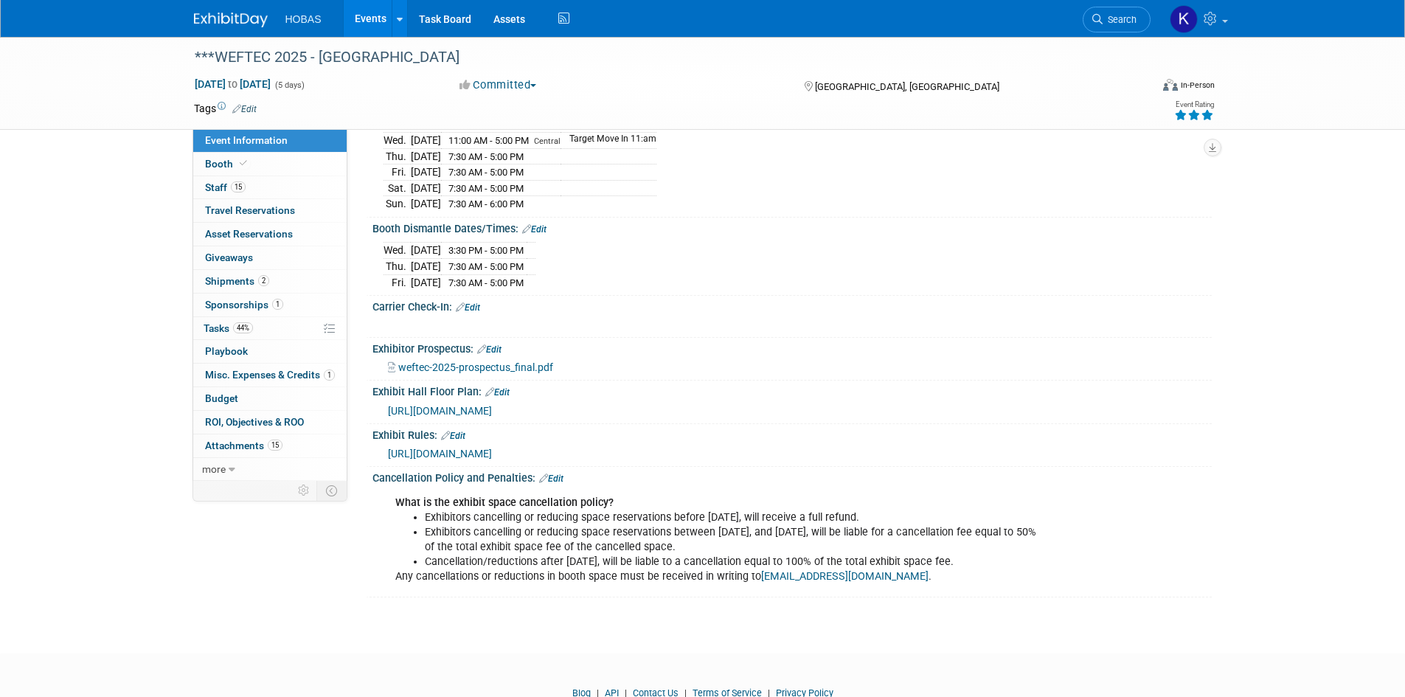
scroll to position [2109, 0]
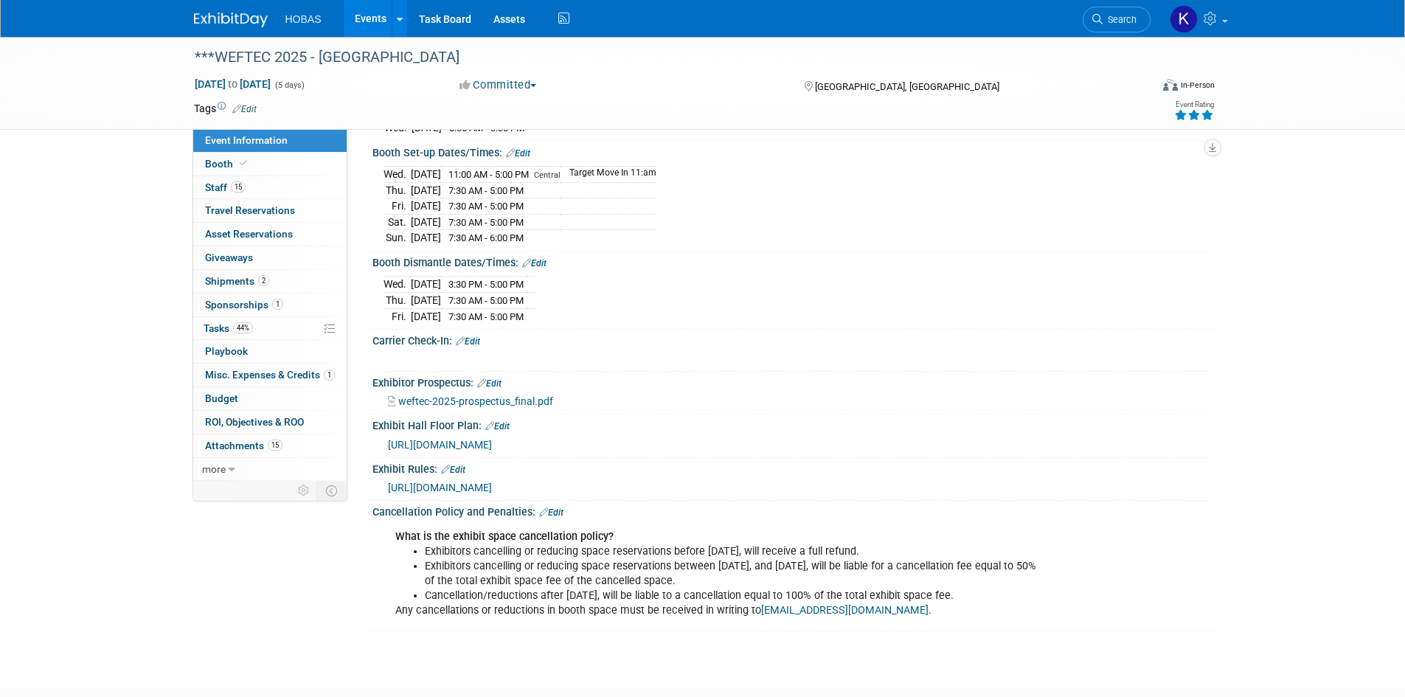
click at [480, 336] on link "Edit" at bounding box center [468, 341] width 24 height 10
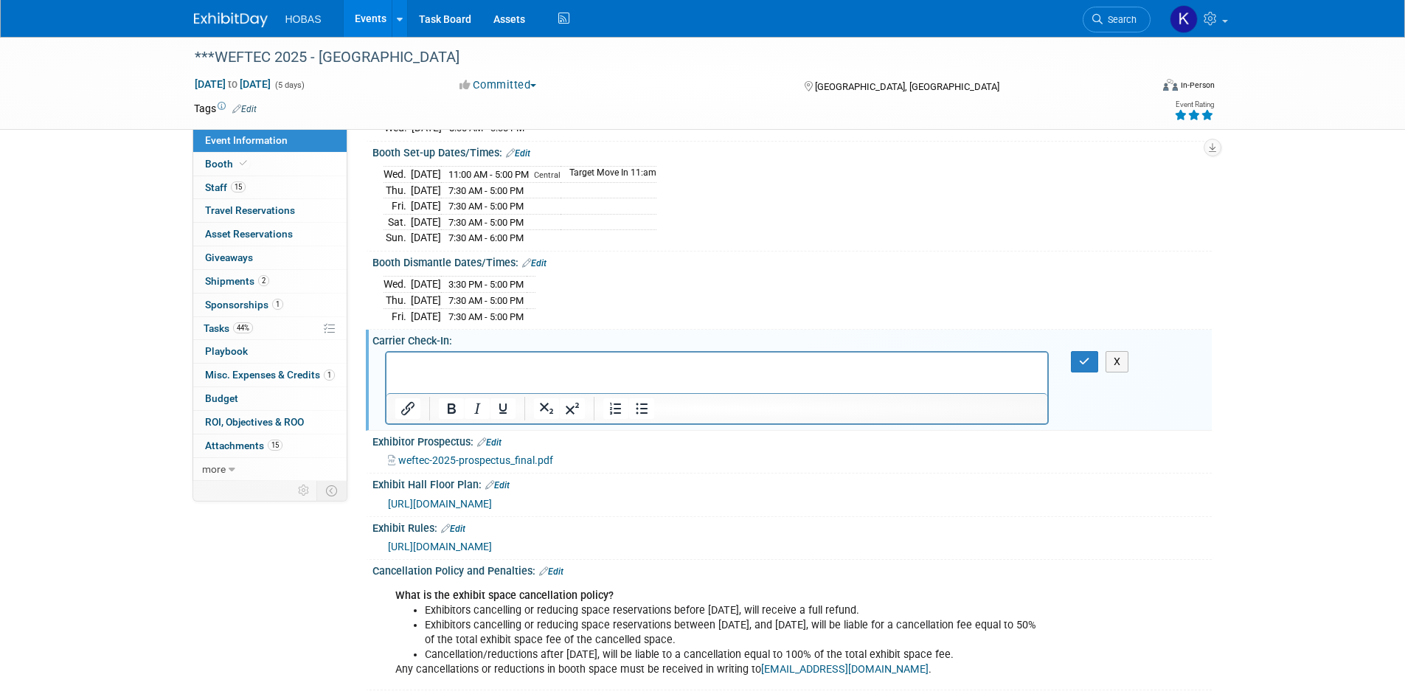
scroll to position [0, 0]
click at [1074, 351] on button "button" at bounding box center [1084, 361] width 27 height 21
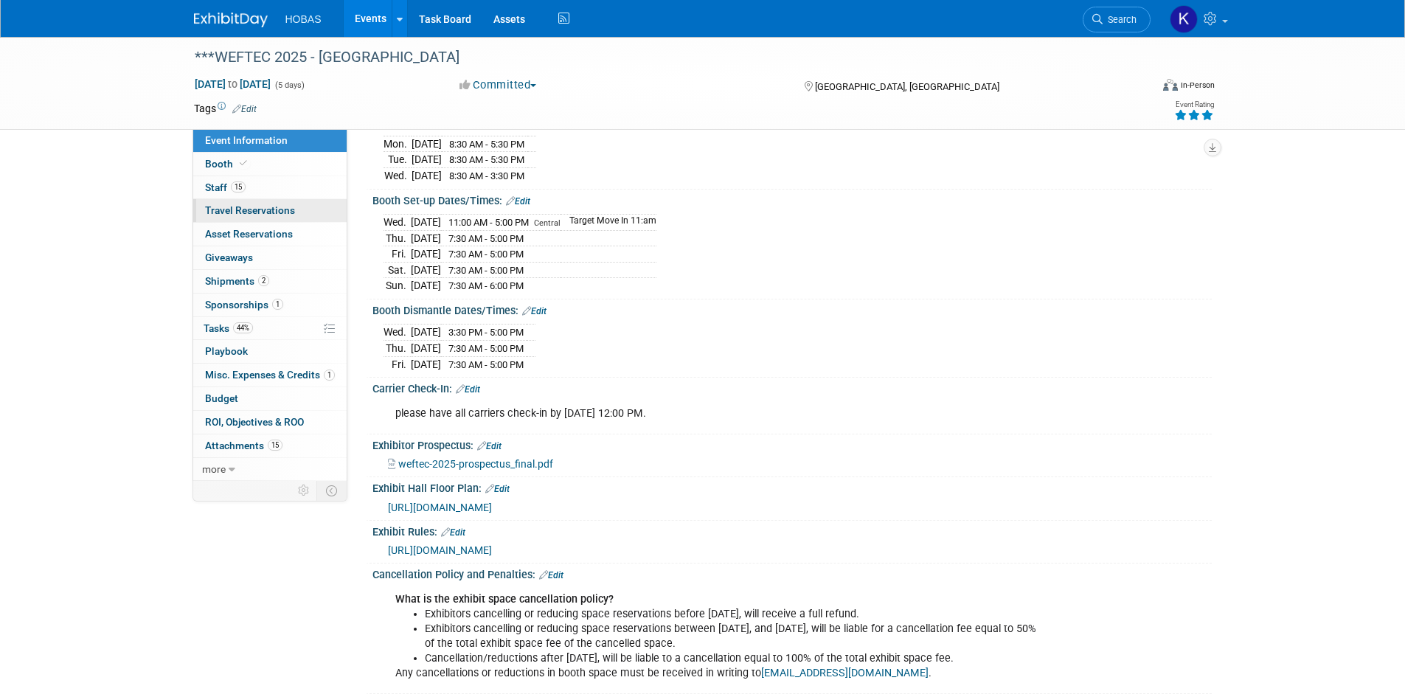
scroll to position [2035, 0]
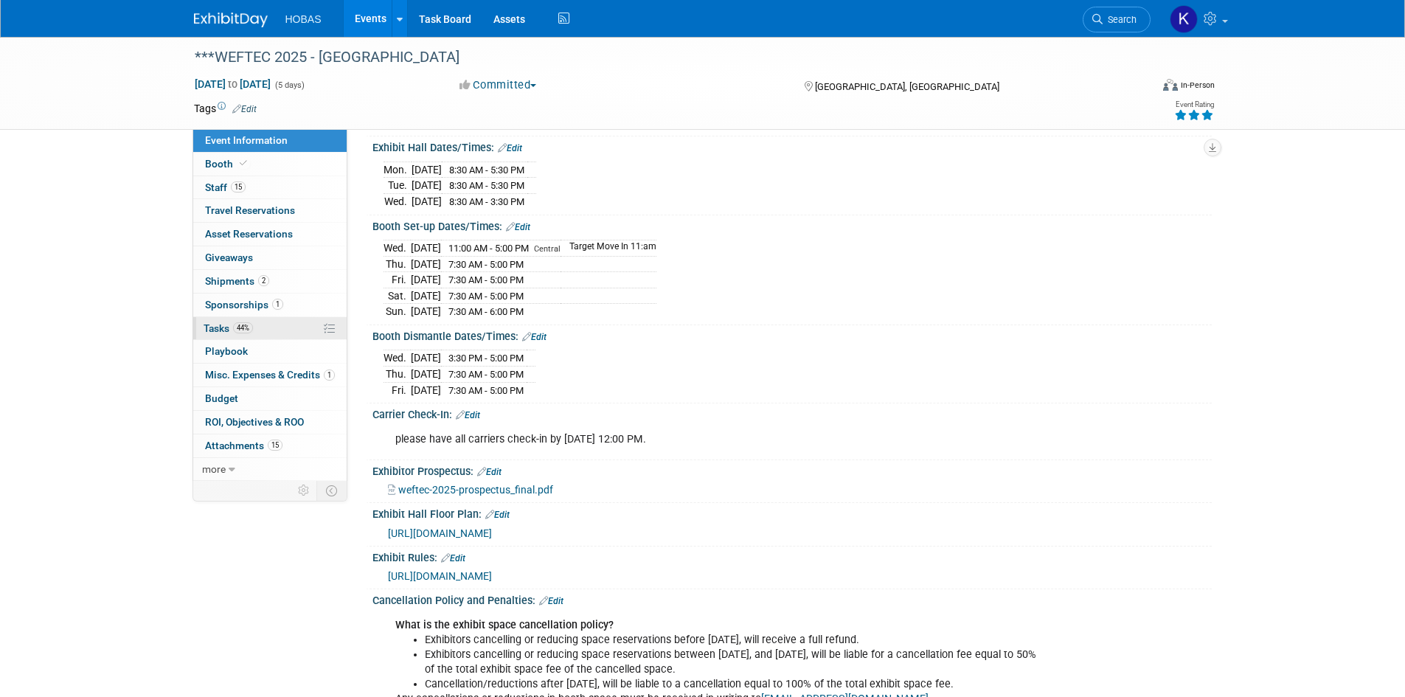
click at [223, 327] on span "Tasks 44%" at bounding box center [228, 328] width 49 height 12
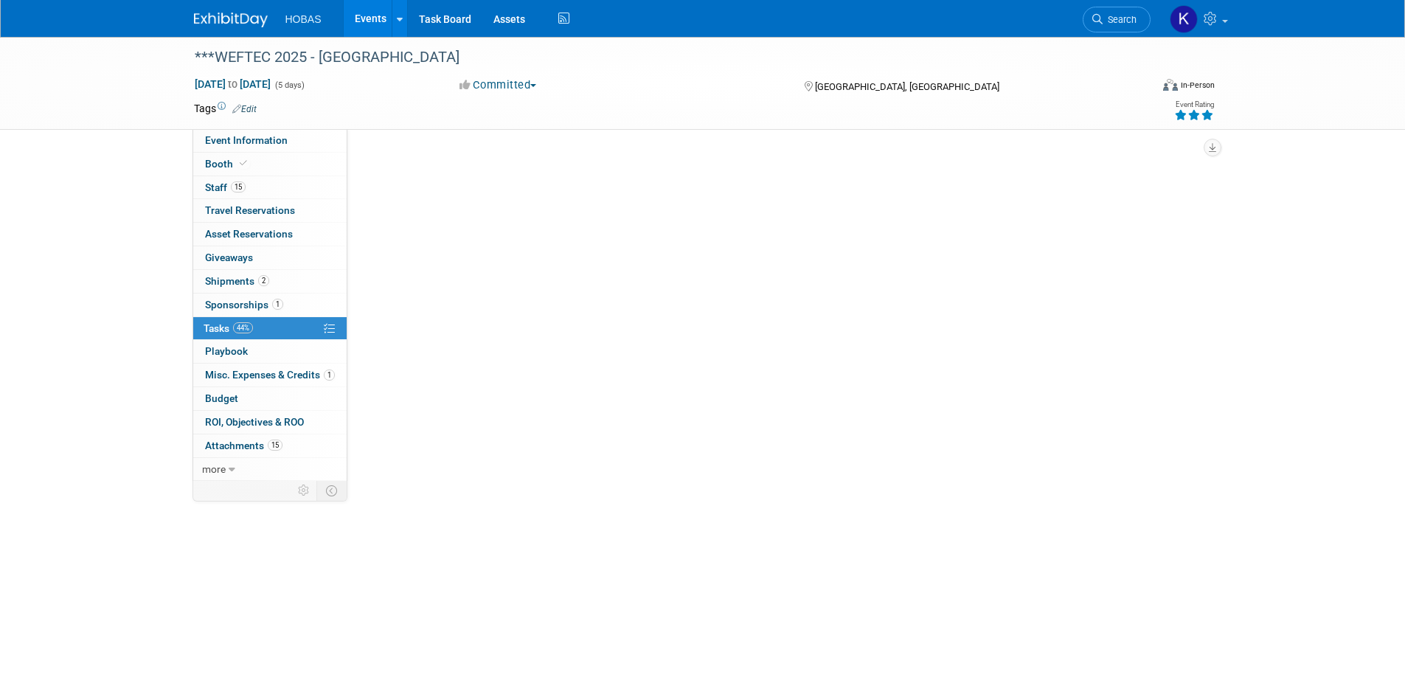
scroll to position [0, 0]
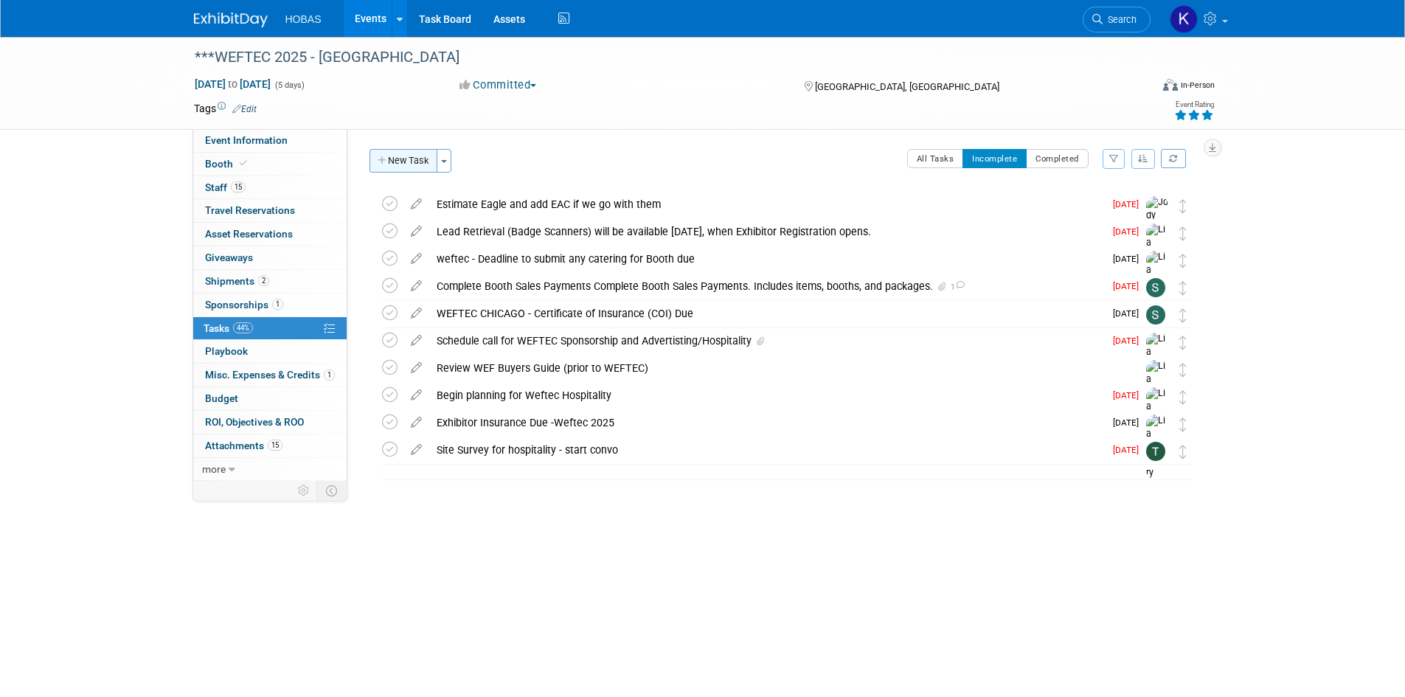
click at [413, 162] on button "New Task" at bounding box center [404, 161] width 68 height 24
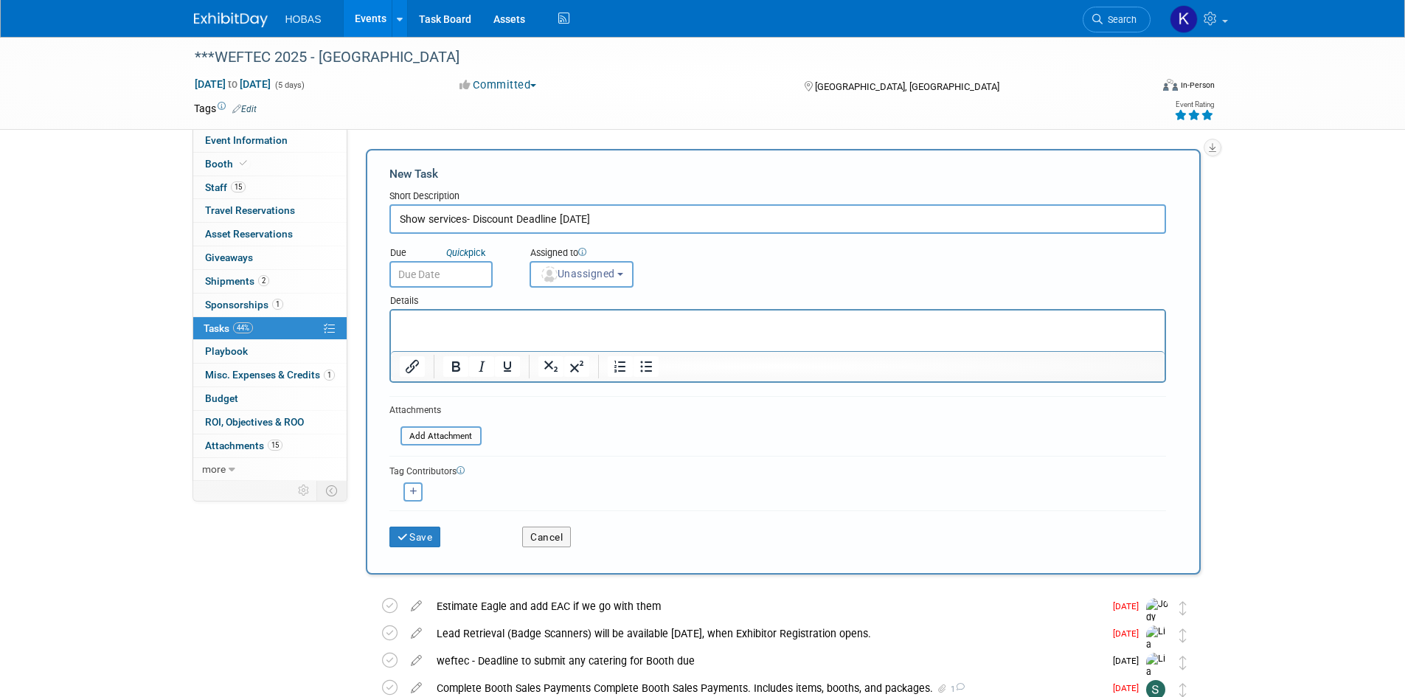
type input "Show services- Discount Deadline Aug. 27th"
click at [464, 269] on input "text" at bounding box center [440, 274] width 103 height 27
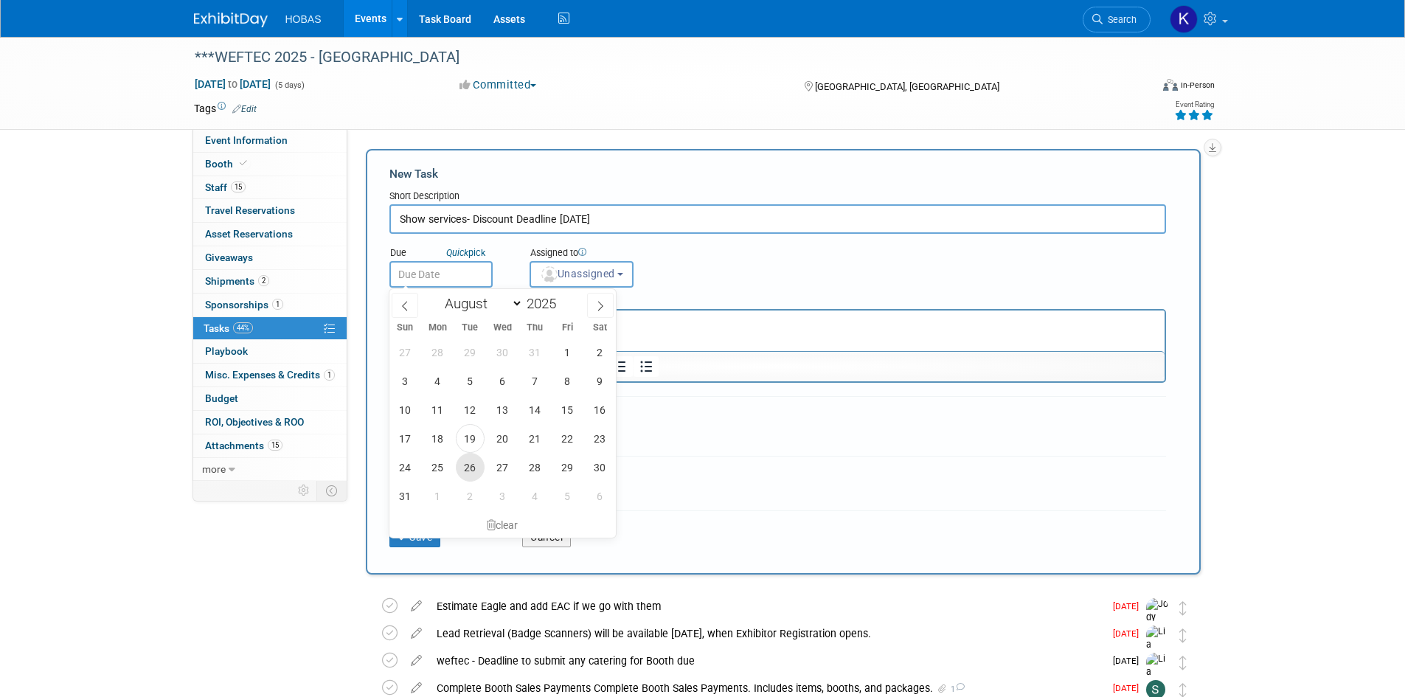
click at [478, 469] on span "26" at bounding box center [470, 467] width 29 height 29
type input "[DATE]"
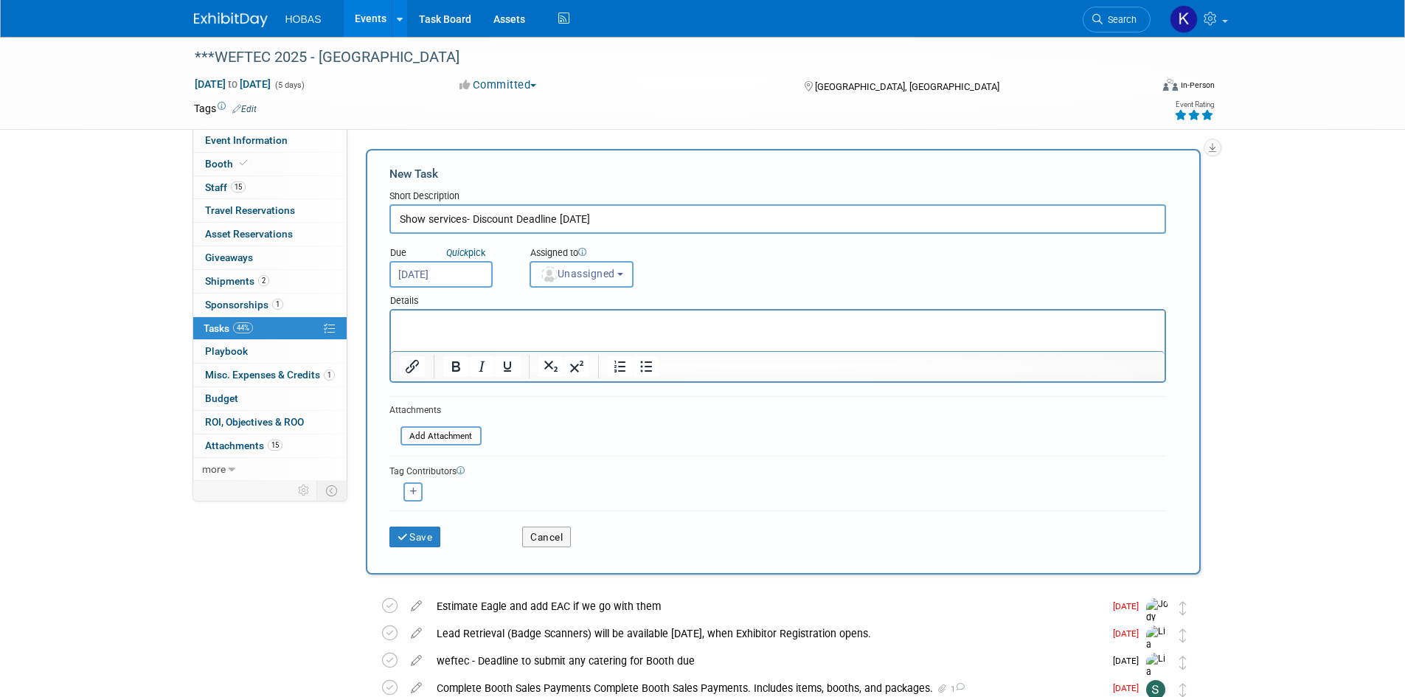
click at [610, 273] on span "Unassigned" at bounding box center [577, 274] width 75 height 12
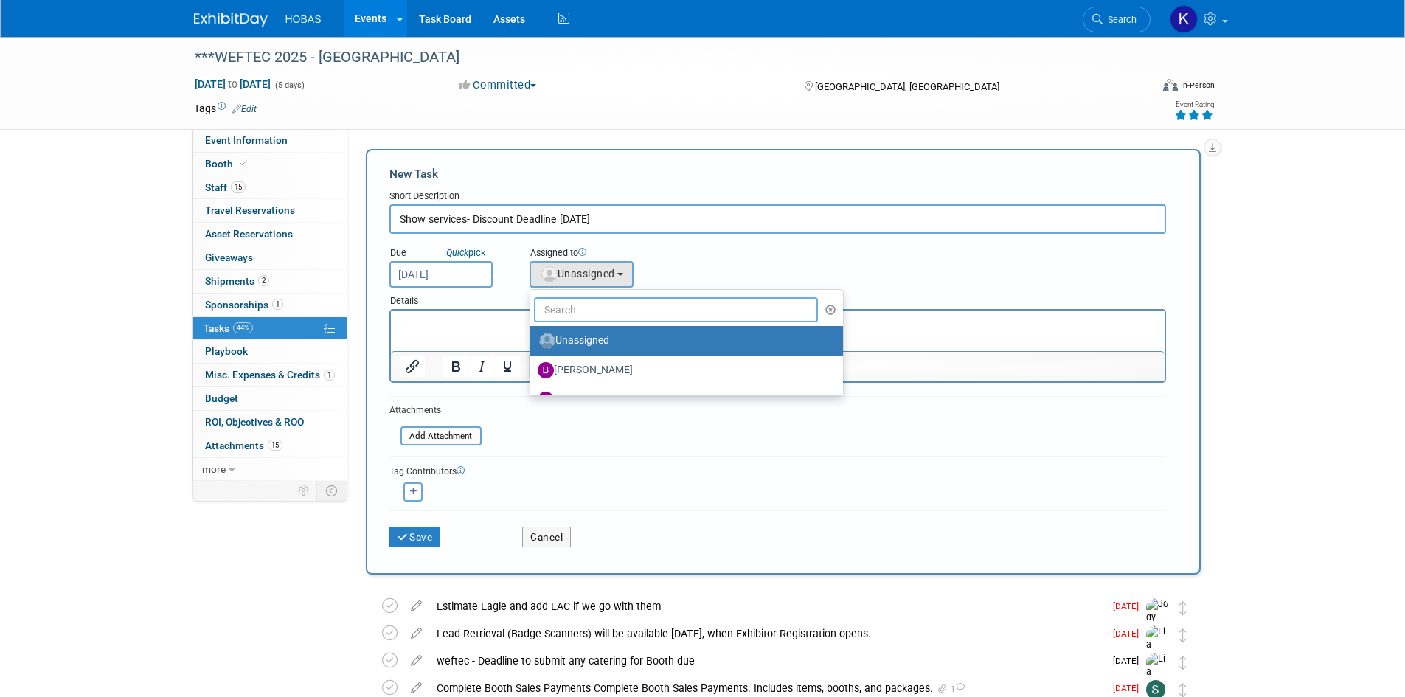
click at [613, 307] on input "text" at bounding box center [676, 309] width 285 height 25
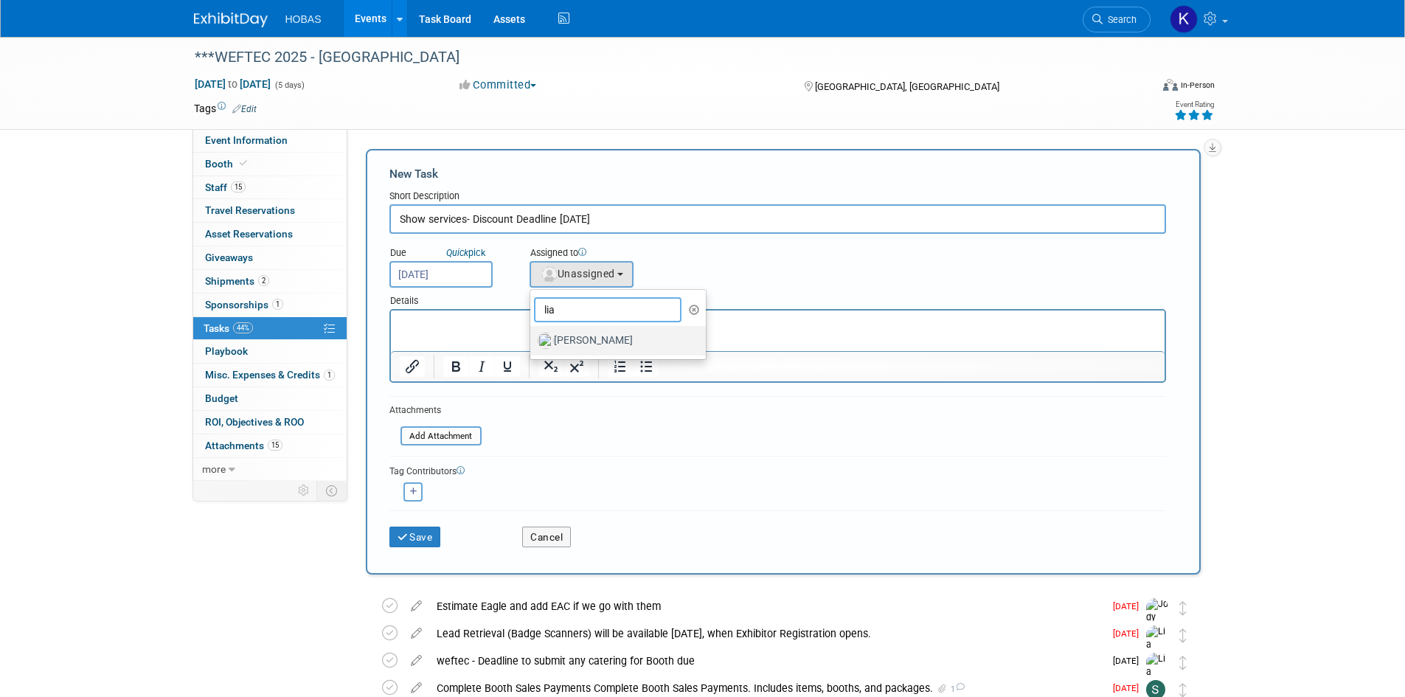
type input "lia"
click at [599, 342] on label "Lia Chowdhury" at bounding box center [615, 341] width 154 height 24
click at [533, 342] on input "Lia Chowdhury" at bounding box center [528, 339] width 10 height 10
select select "f5a8240d-6b50-4f68-9d37-aaf90479bf2e"
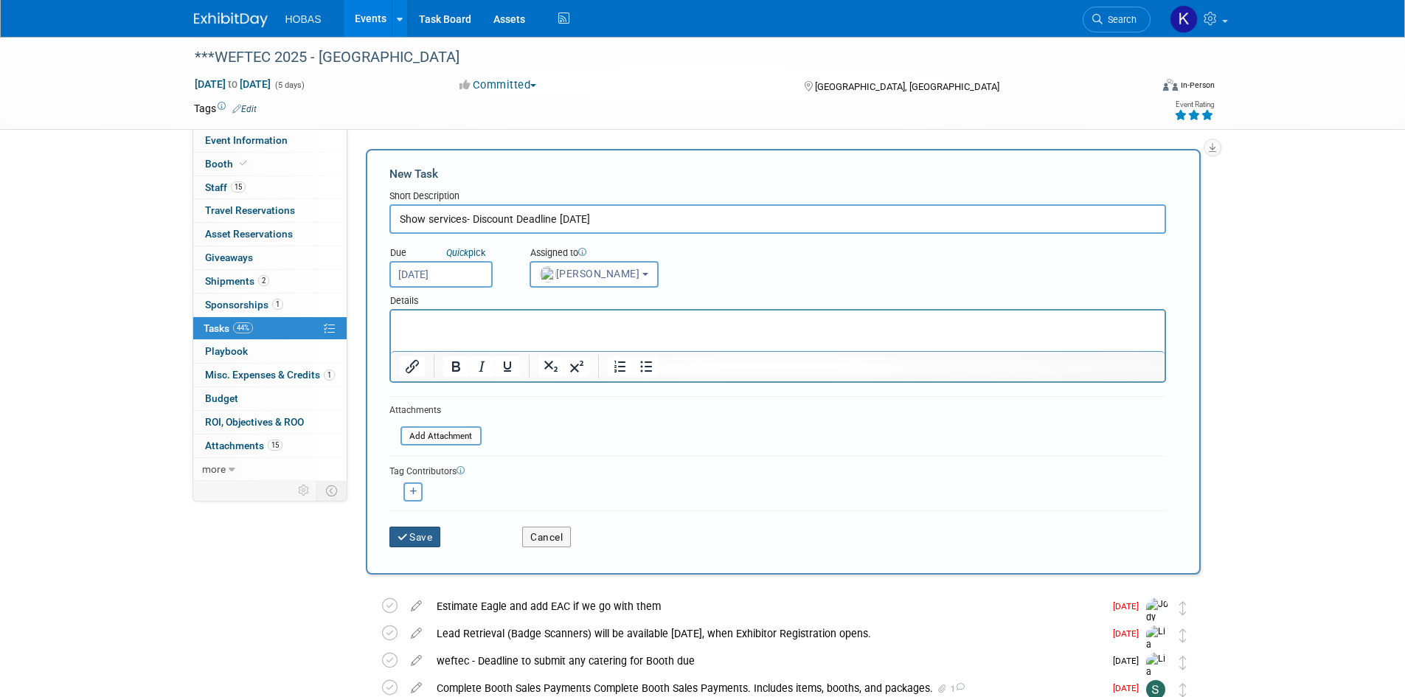
click at [434, 538] on button "Save" at bounding box center [415, 537] width 52 height 21
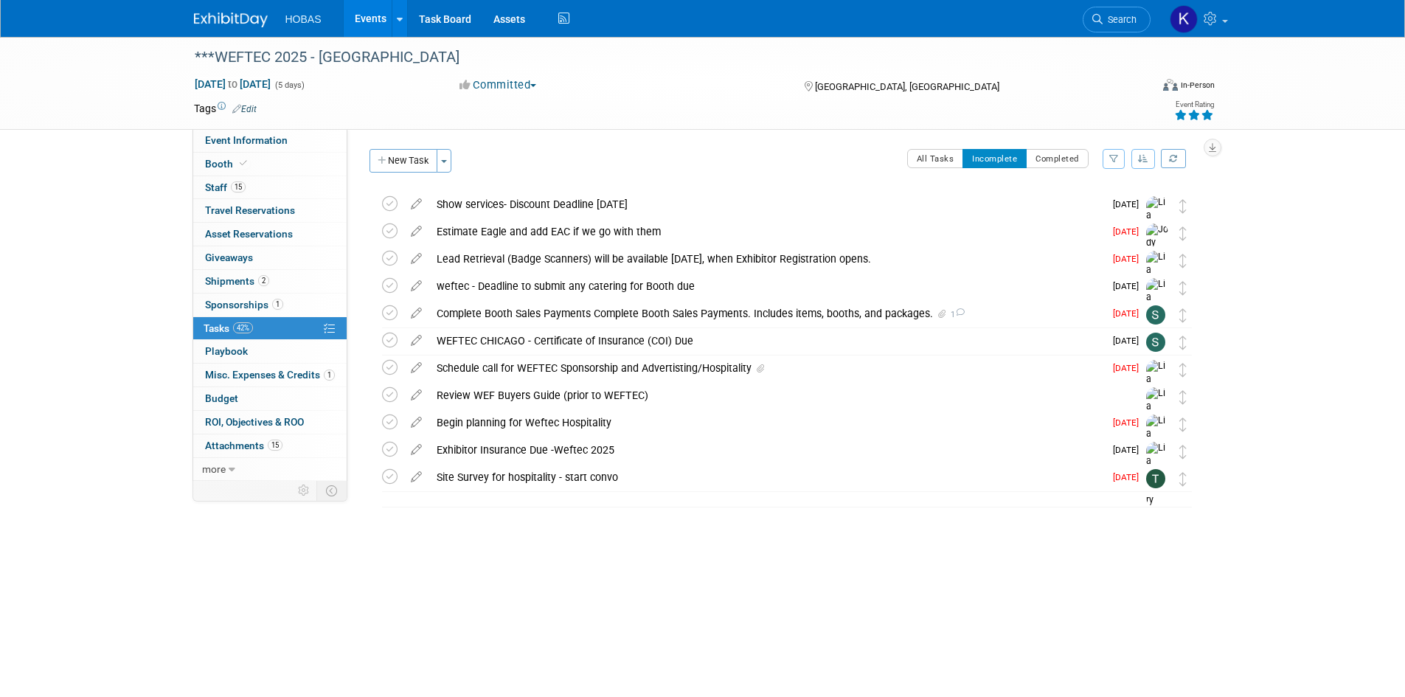
click at [371, 20] on link "Events" at bounding box center [371, 18] width 54 height 37
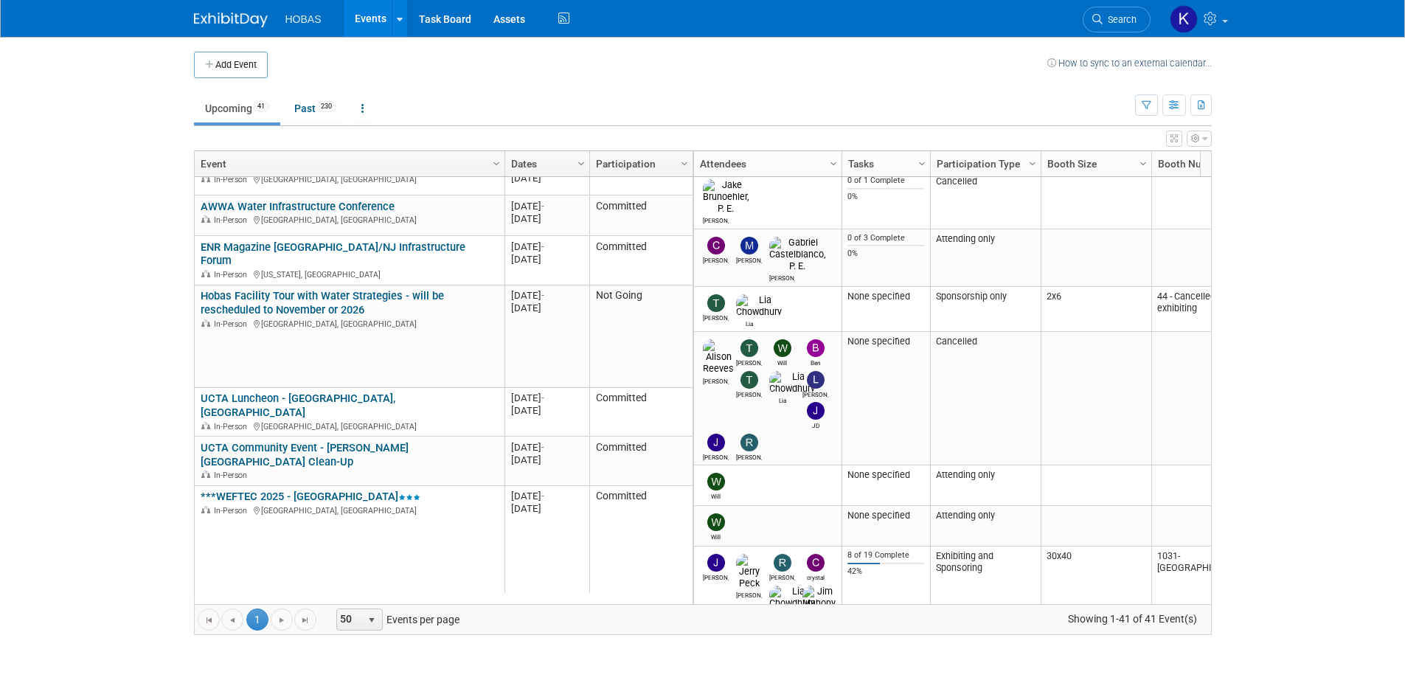
click at [289, 490] on link "***WEFTEC 2025 - [GEOGRAPHIC_DATA]" at bounding box center [311, 496] width 220 height 13
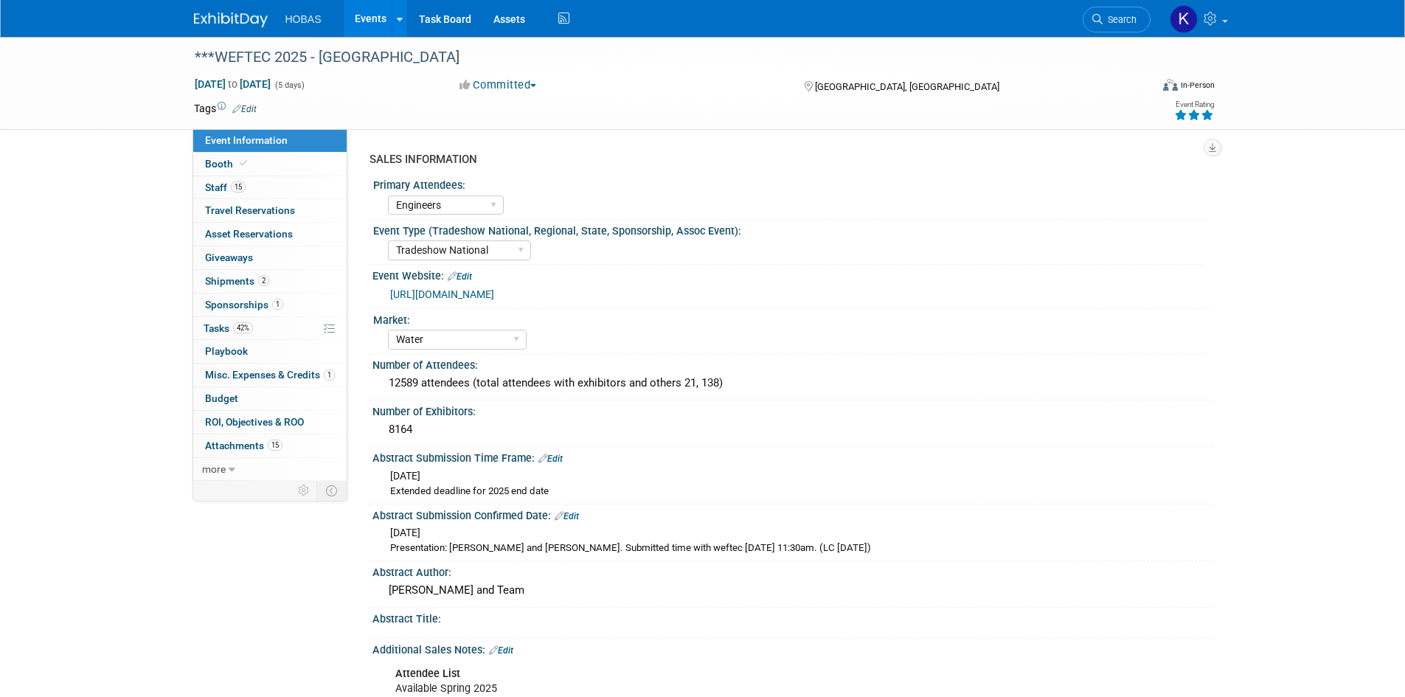
select select "Engineers"
select select "Tradeshow National"
select select "Water"
select select "Exhibiting and Sponsoring"
